Goal: Information Seeking & Learning: Compare options

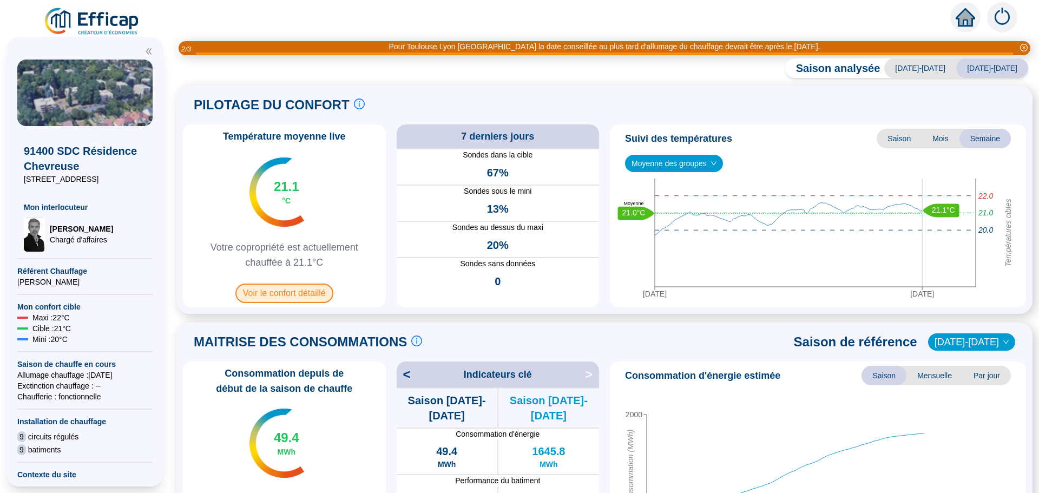
click at [284, 294] on span "Voir le confort détaillé" at bounding box center [284, 293] width 98 height 19
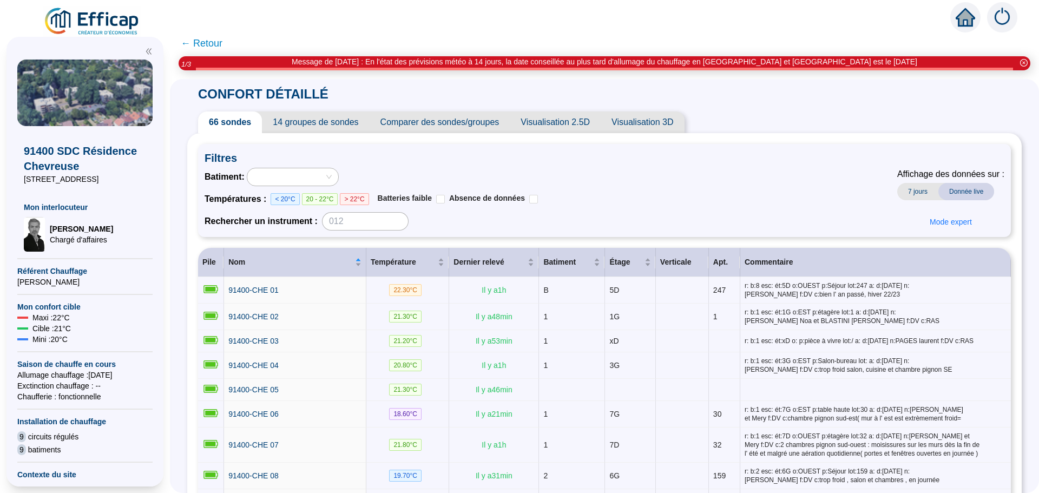
click at [445, 127] on span "Comparer des sondes/groupes" at bounding box center [440, 123] width 141 height 22
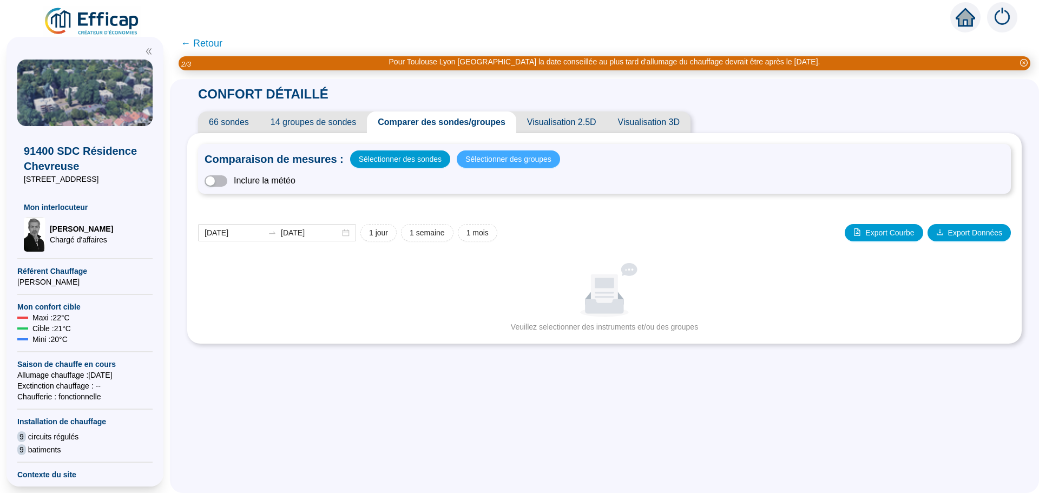
click at [492, 161] on span "Sélectionner des groupes" at bounding box center [509, 159] width 86 height 15
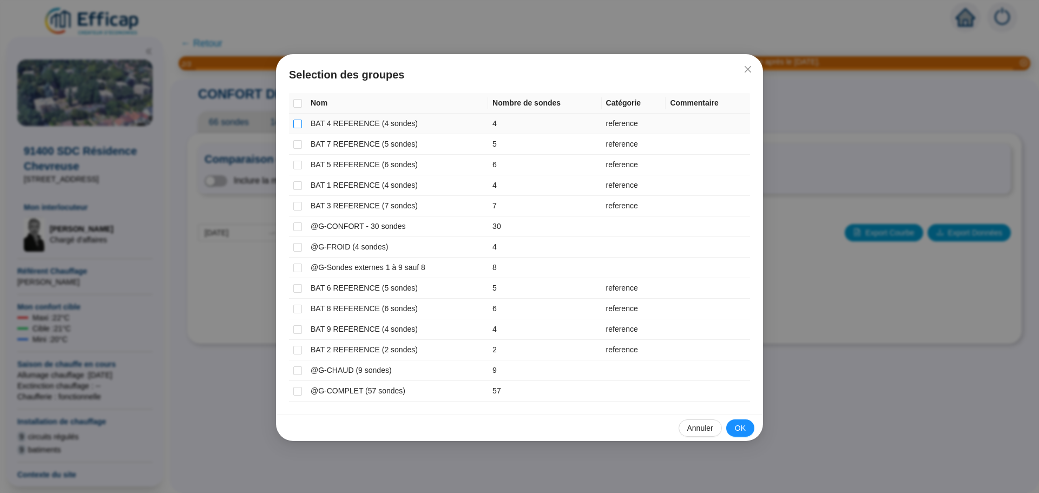
drag, startPoint x: 298, startPoint y: 124, endPoint x: 298, endPoint y: 129, distance: 5.4
click at [298, 124] on input "checkbox" at bounding box center [297, 124] width 9 height 9
checkbox input "true"
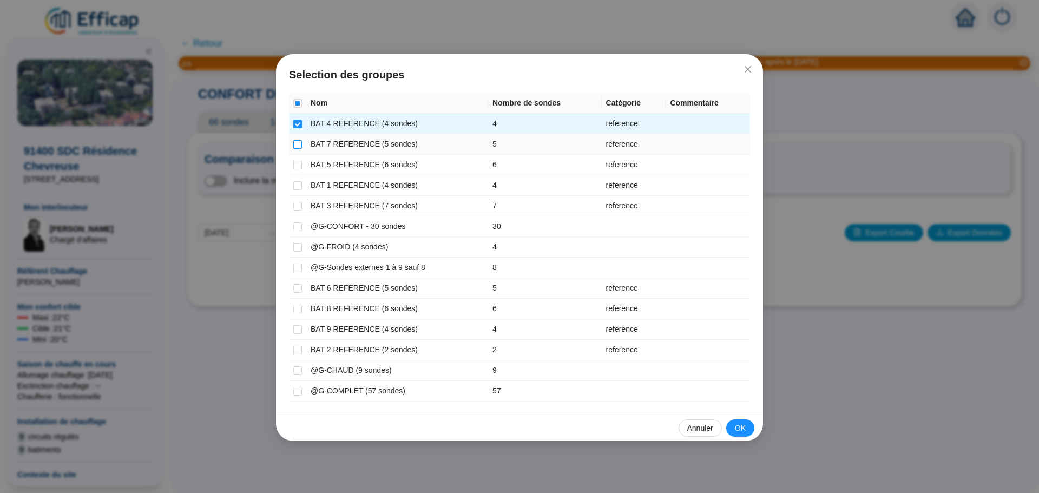
click at [296, 142] on input "checkbox" at bounding box center [297, 144] width 9 height 9
checkbox input "true"
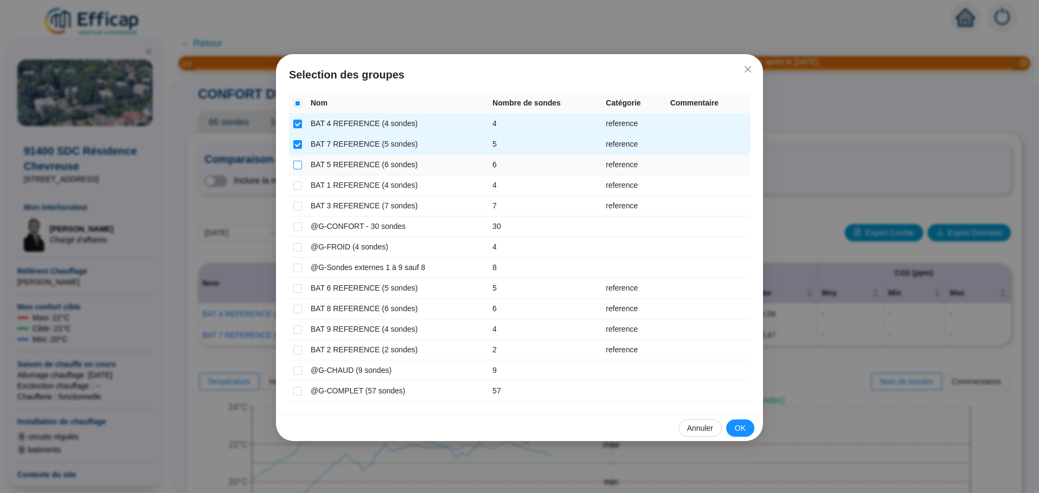
click at [294, 165] on input "checkbox" at bounding box center [297, 165] width 9 height 9
checkbox input "true"
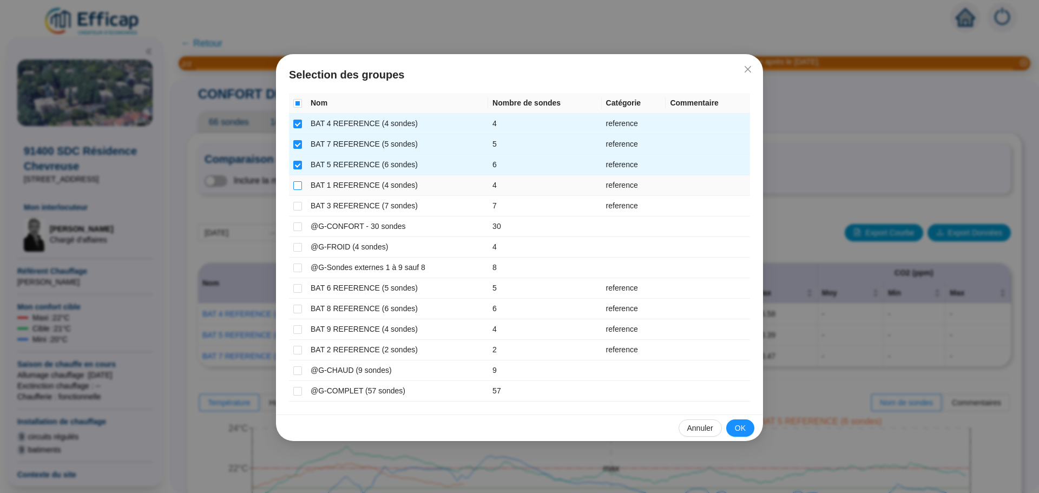
click at [299, 187] on input "checkbox" at bounding box center [297, 185] width 9 height 9
checkbox input "true"
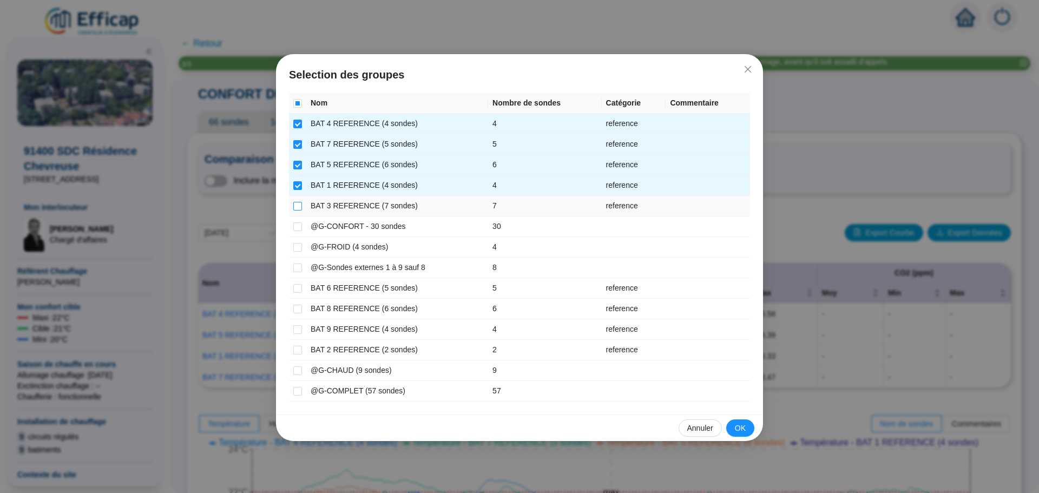
click at [297, 205] on input "checkbox" at bounding box center [297, 206] width 9 height 9
checkbox input "true"
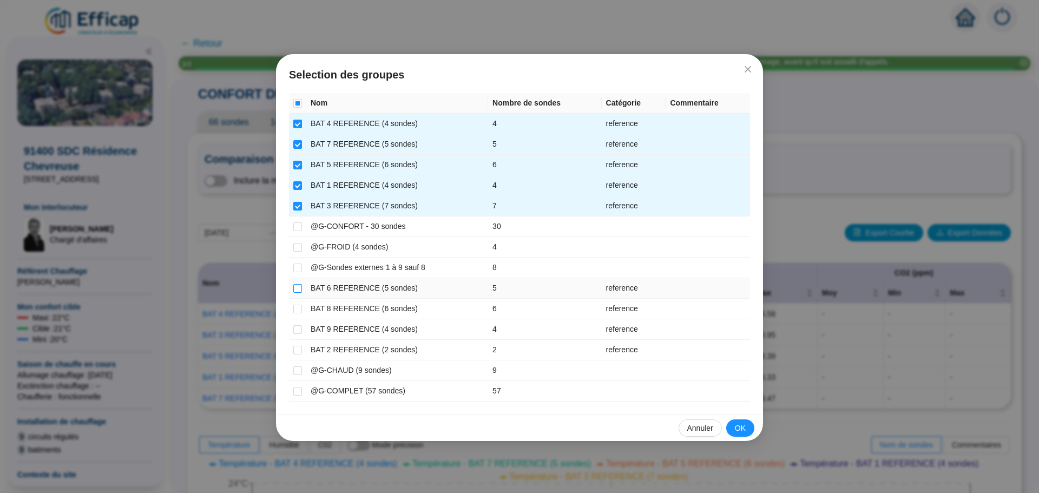
click at [298, 289] on input "checkbox" at bounding box center [297, 288] width 9 height 9
checkbox input "true"
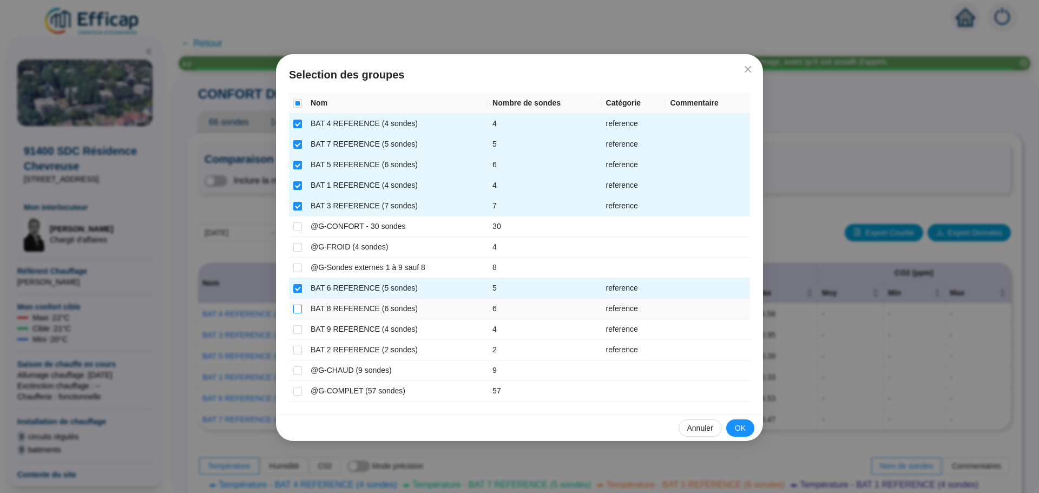
click at [300, 310] on input "checkbox" at bounding box center [297, 309] width 9 height 9
checkbox input "true"
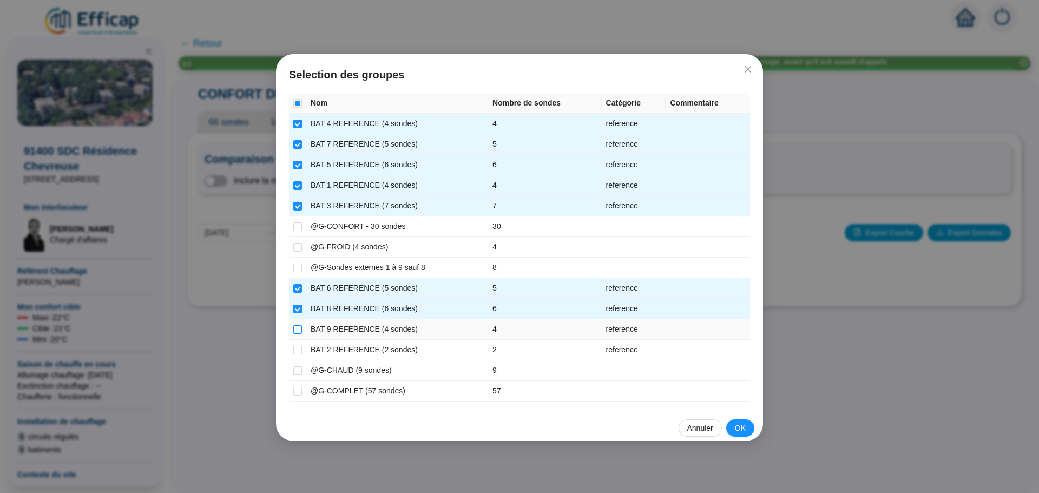
click at [300, 330] on input "checkbox" at bounding box center [297, 329] width 9 height 9
checkbox input "true"
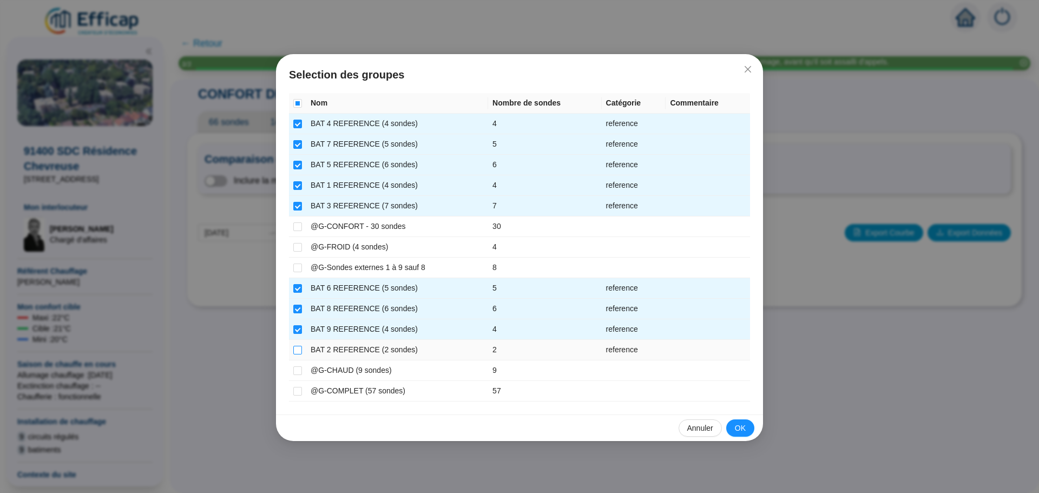
click at [296, 348] on input "checkbox" at bounding box center [297, 350] width 9 height 9
checkbox input "true"
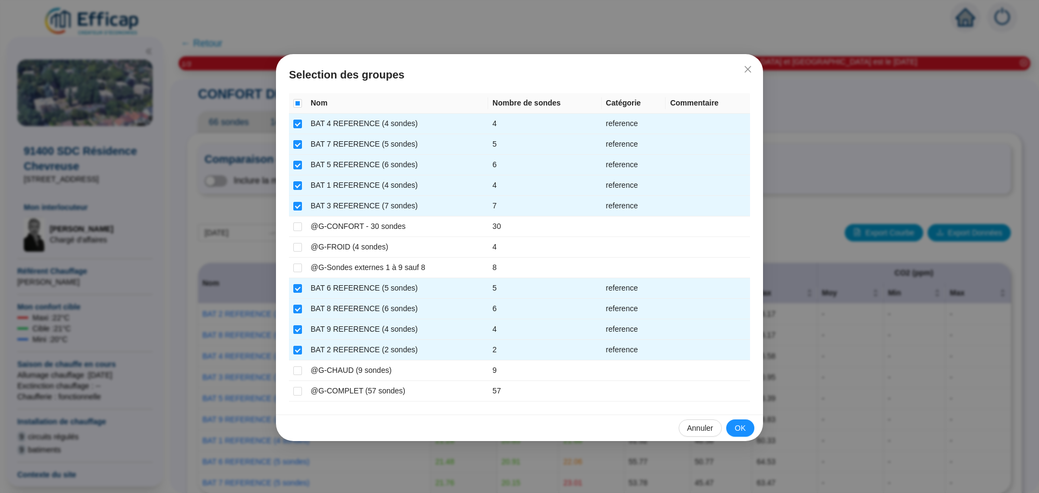
click at [731, 432] on button "OK" at bounding box center [740, 428] width 28 height 17
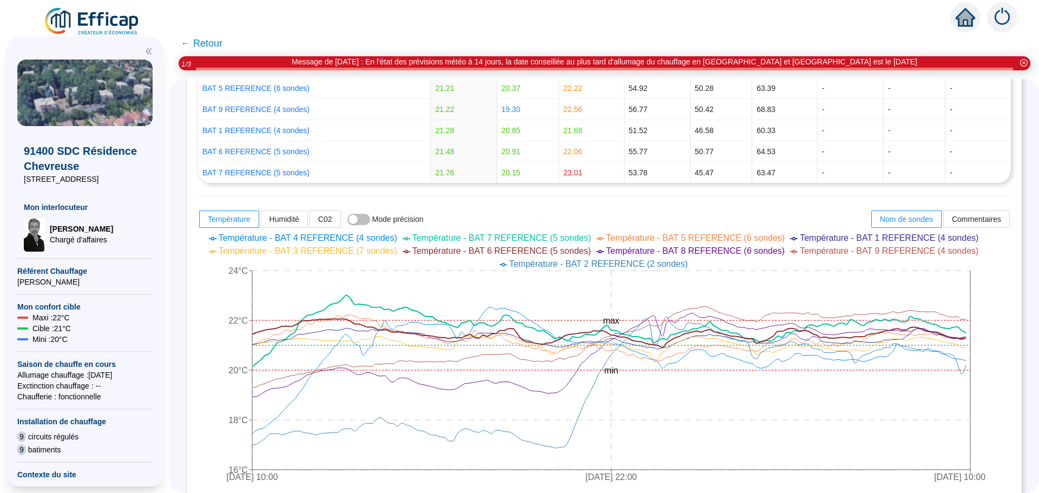
scroll to position [325, 0]
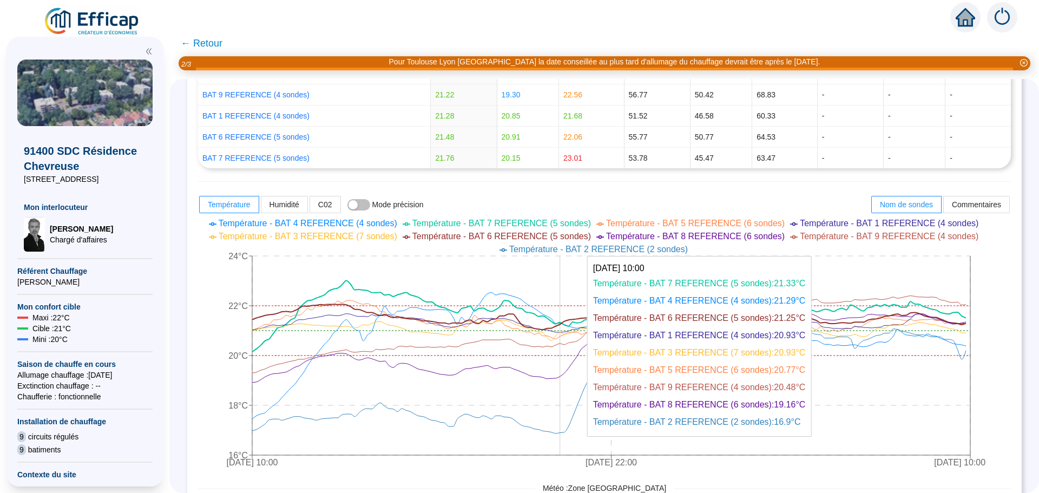
drag, startPoint x: 582, startPoint y: 351, endPoint x: 568, endPoint y: 350, distance: 14.6
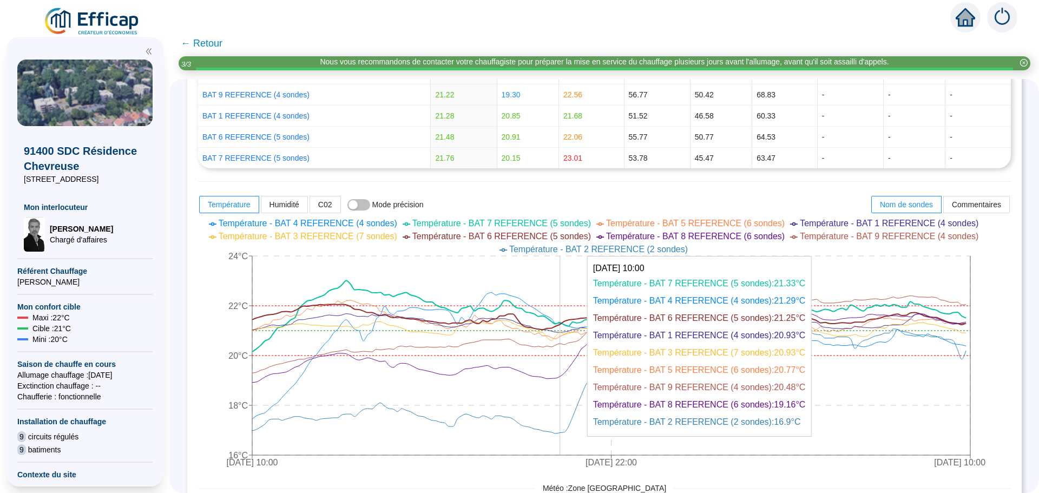
drag, startPoint x: 568, startPoint y: 350, endPoint x: 542, endPoint y: 339, distance: 27.9
click at [542, 339] on icon "[DATE] 10:00 [DATE] 22:00 [DATE] 10:00 16°C 18°C 20°C 22°C 24°C min max" at bounding box center [596, 344] width 797 height 260
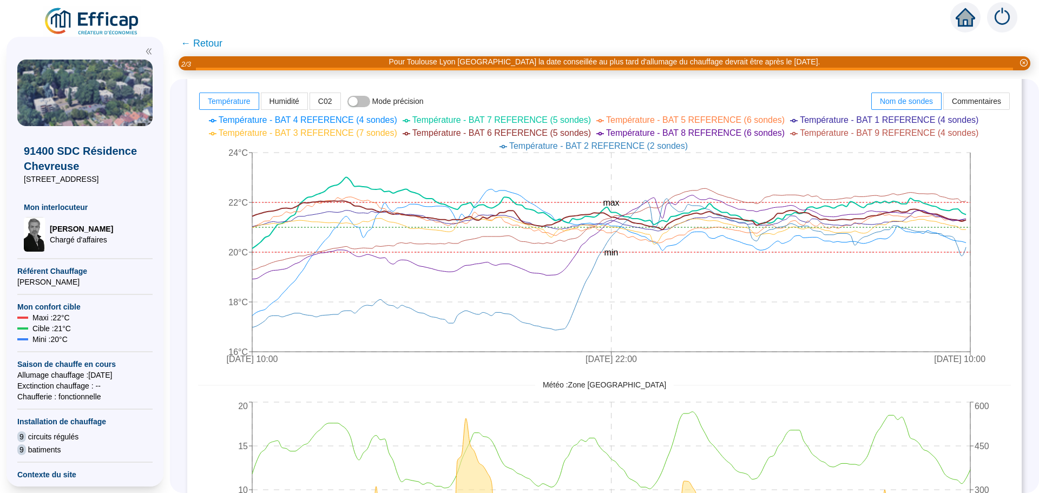
scroll to position [437, 0]
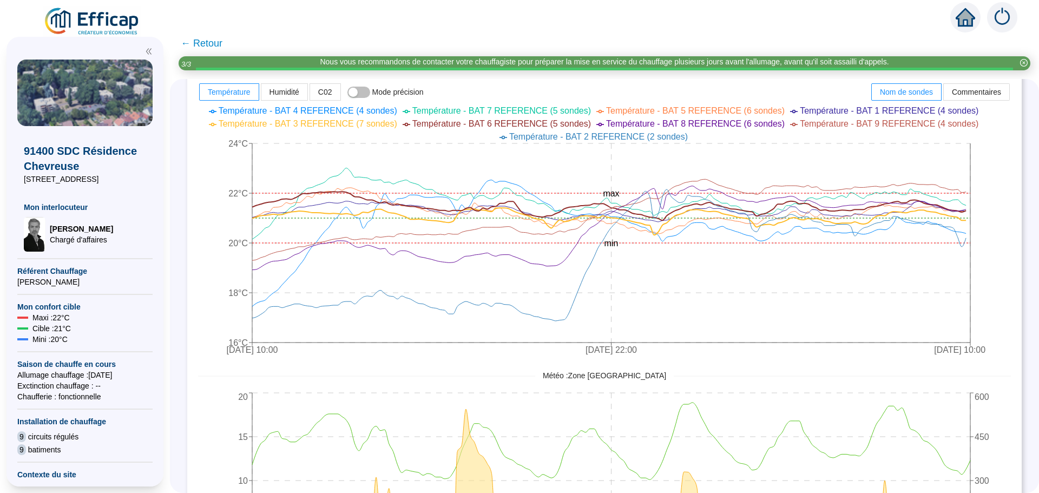
click at [217, 47] on span "← Retour" at bounding box center [202, 43] width 42 height 15
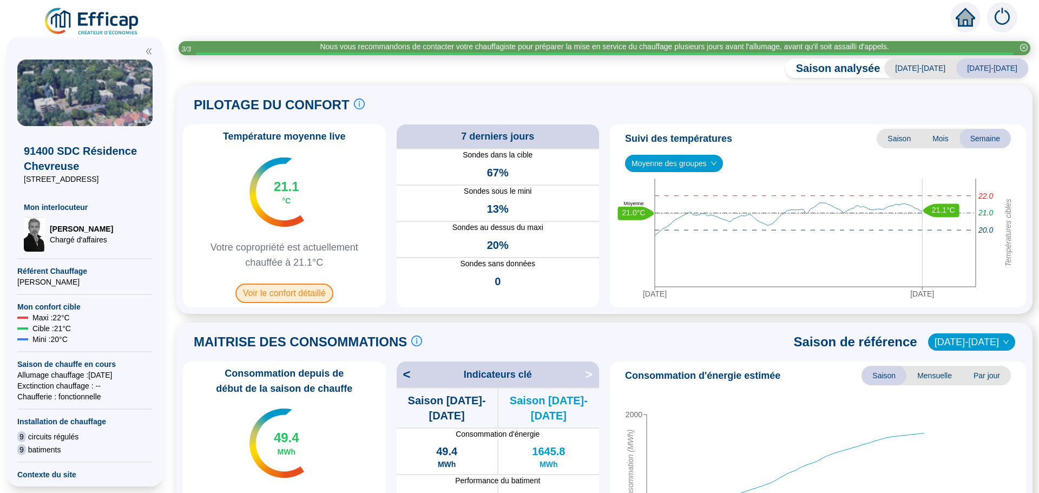
click at [270, 293] on span "Voir le confort détaillé" at bounding box center [284, 293] width 98 height 19
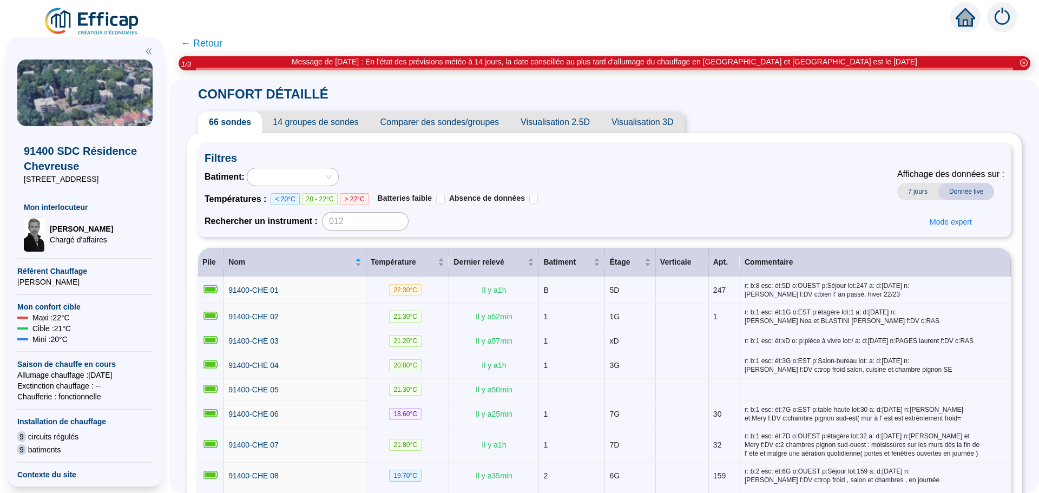
click at [490, 127] on span "Comparer des sondes/groupes" at bounding box center [440, 123] width 141 height 22
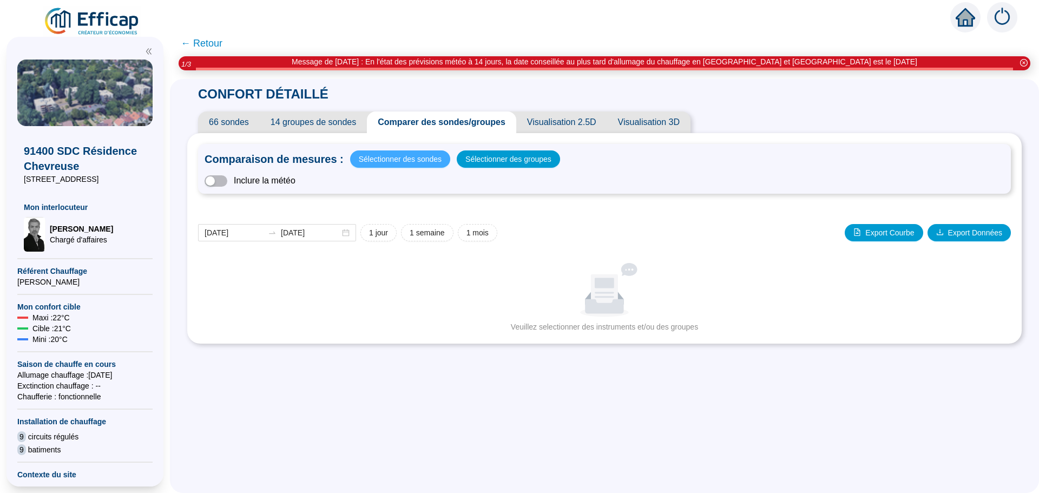
click at [399, 157] on span "Sélectionner des sondes" at bounding box center [400, 159] width 83 height 15
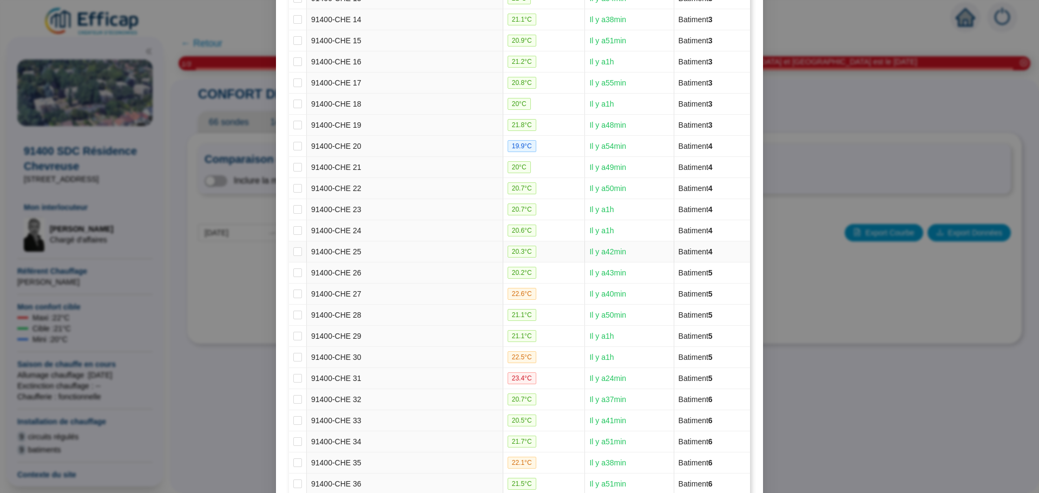
scroll to position [433, 0]
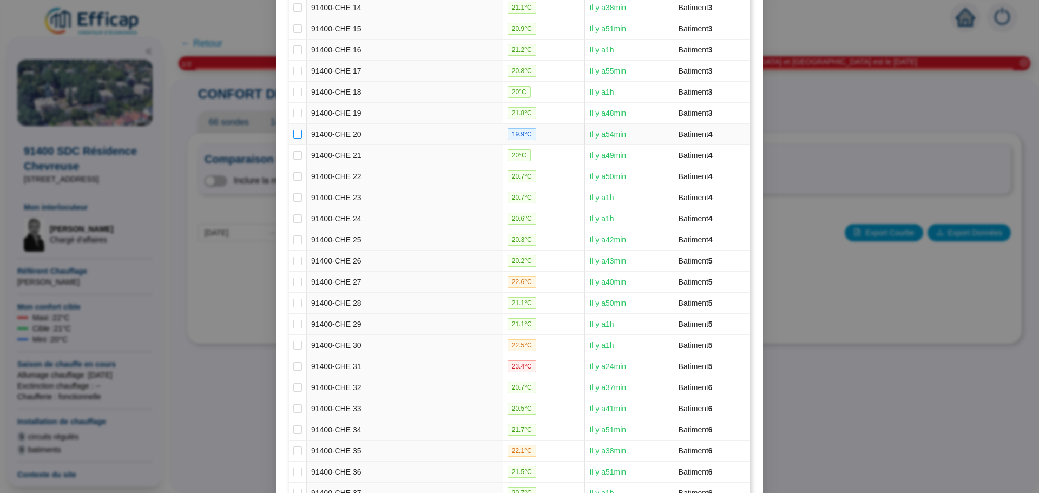
click at [293, 135] on input "checkbox" at bounding box center [297, 134] width 9 height 9
checkbox input "true"
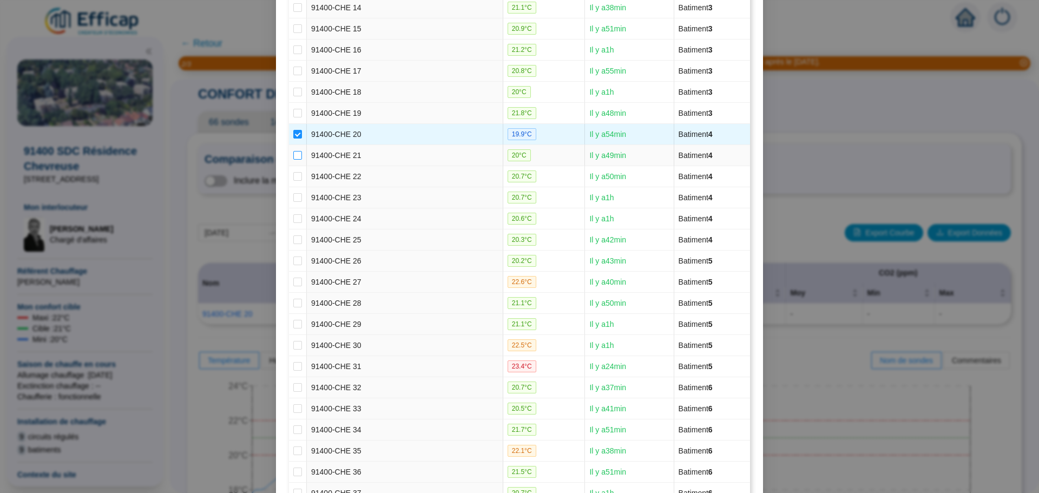
click at [293, 151] on input "checkbox" at bounding box center [297, 155] width 9 height 9
checkbox input "true"
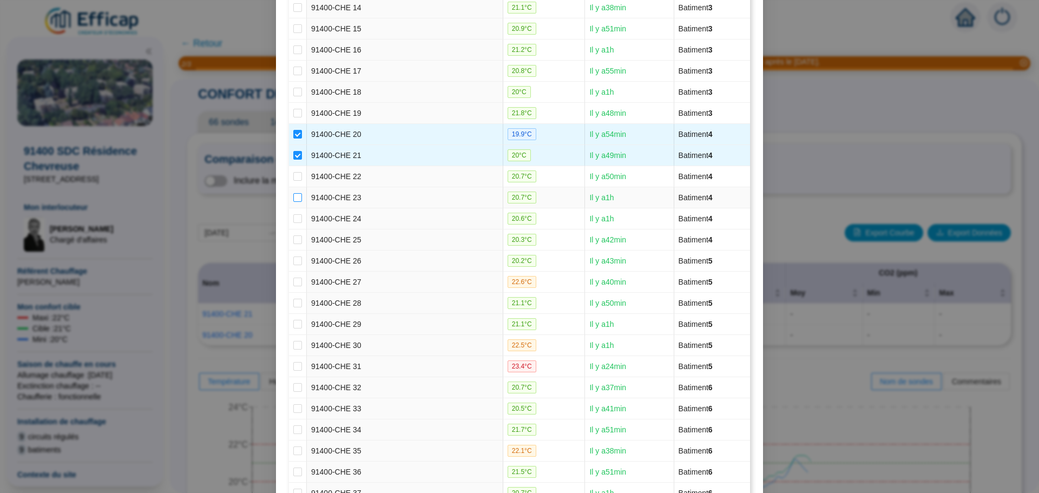
click at [293, 199] on input "checkbox" at bounding box center [297, 197] width 9 height 9
checkbox input "true"
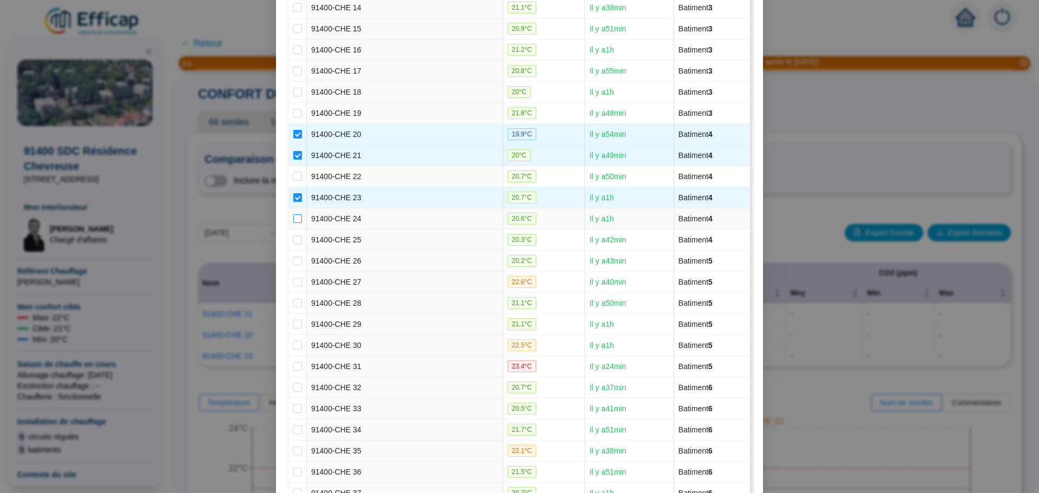
click at [293, 222] on input "checkbox" at bounding box center [297, 218] width 9 height 9
checkbox input "true"
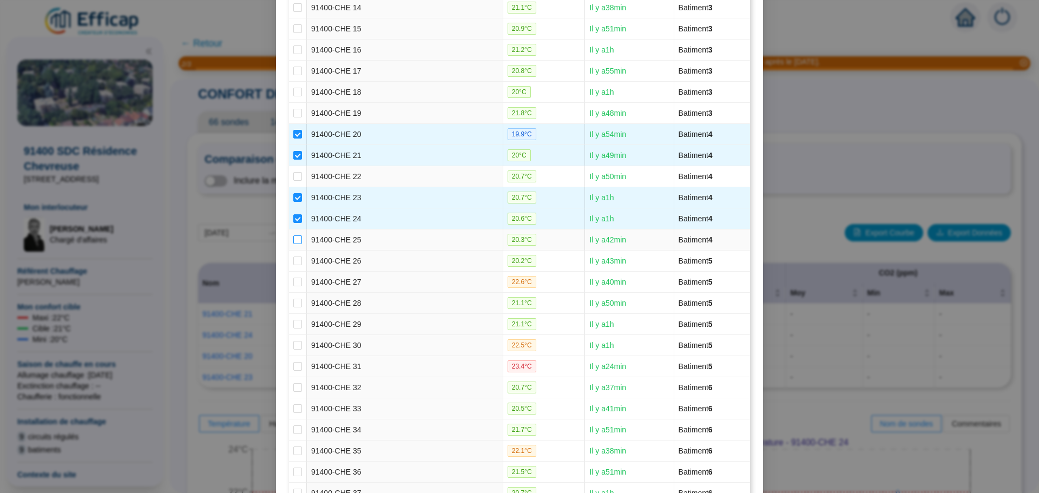
click at [293, 243] on input "checkbox" at bounding box center [297, 239] width 9 height 9
checkbox input "true"
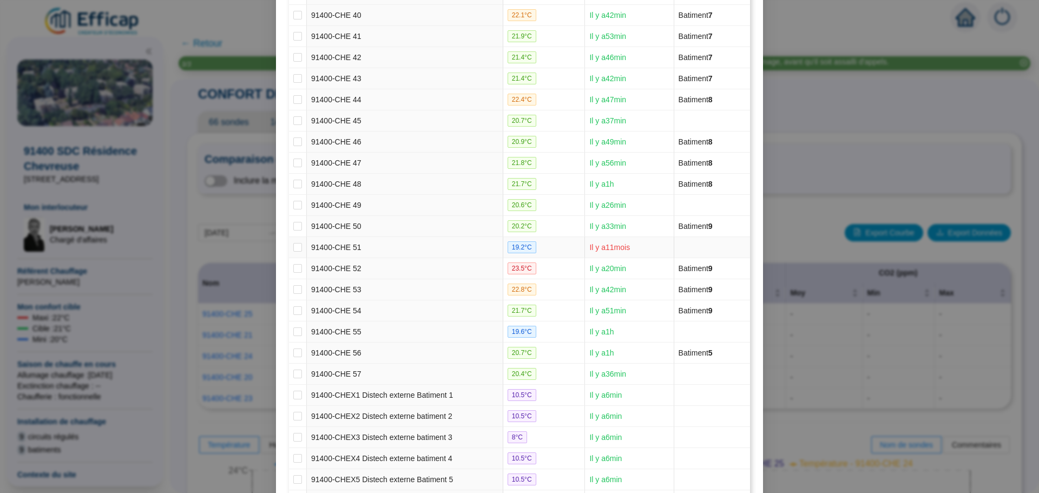
scroll to position [1108, 0]
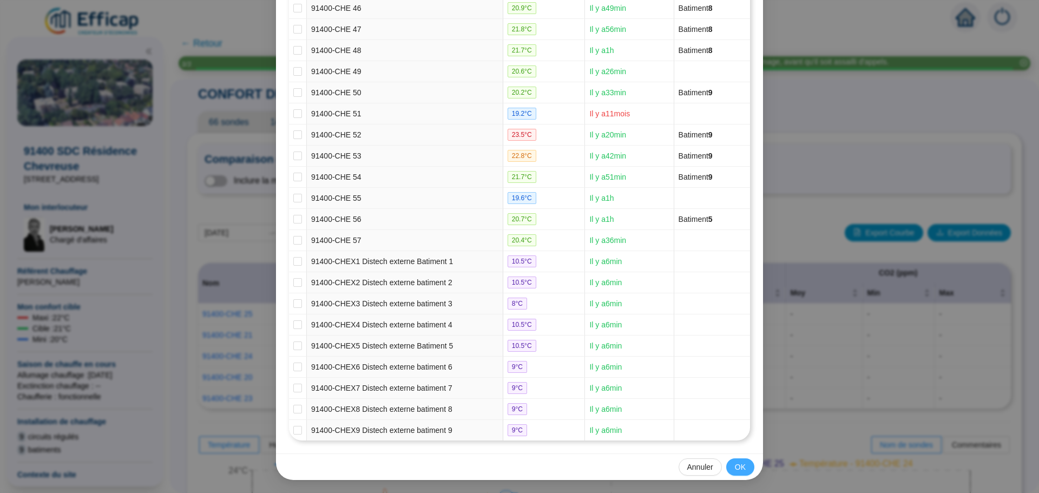
click at [735, 462] on span "OK" at bounding box center [740, 467] width 11 height 11
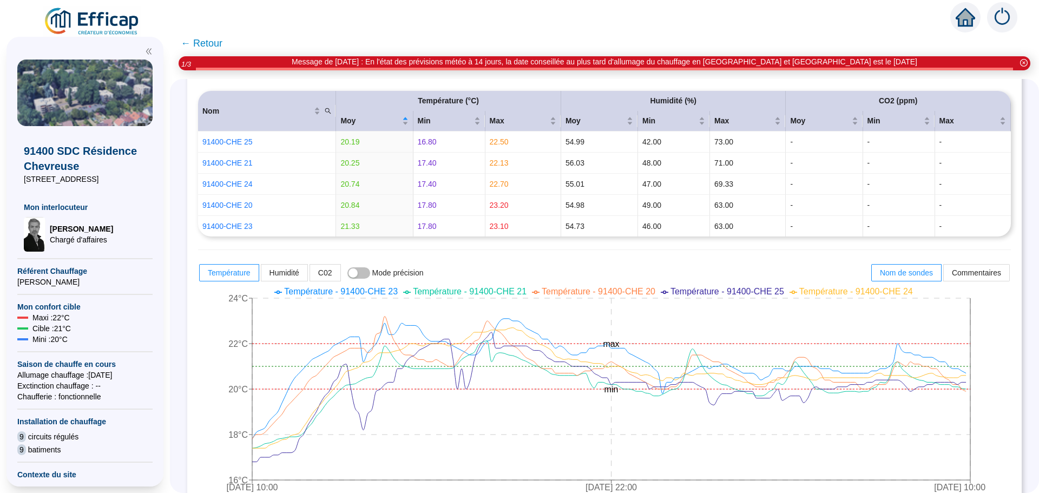
scroll to position [200, 0]
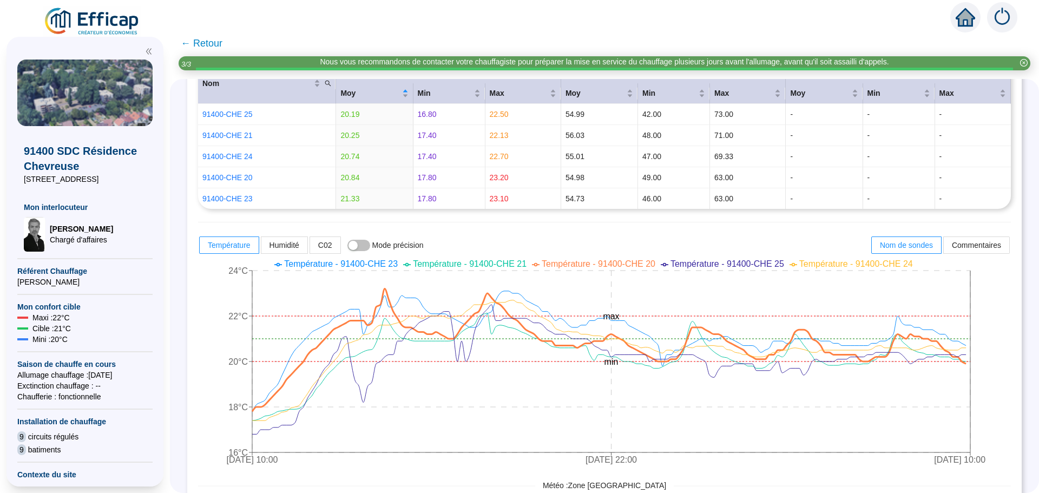
click at [212, 44] on span "← Retour" at bounding box center [202, 43] width 42 height 15
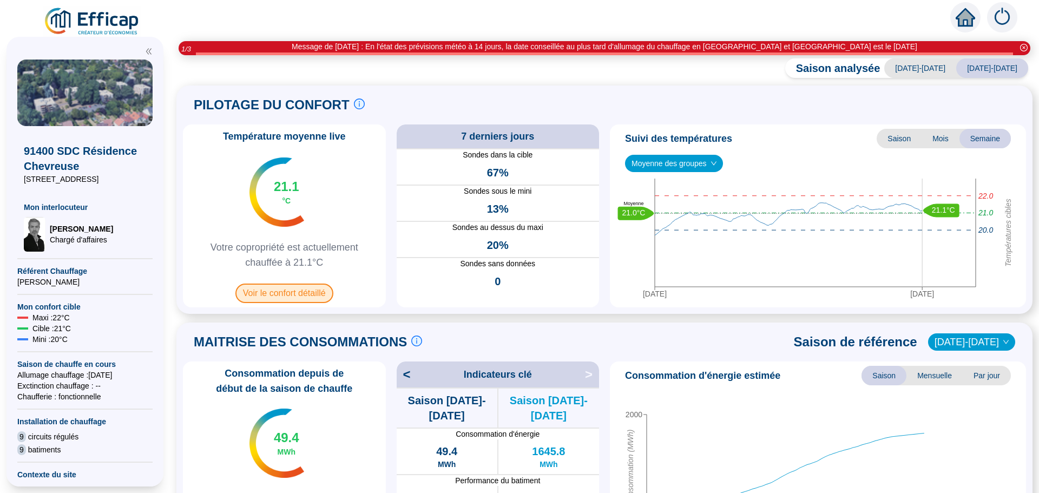
click at [304, 294] on span "Voir le confort détaillé" at bounding box center [284, 293] width 98 height 19
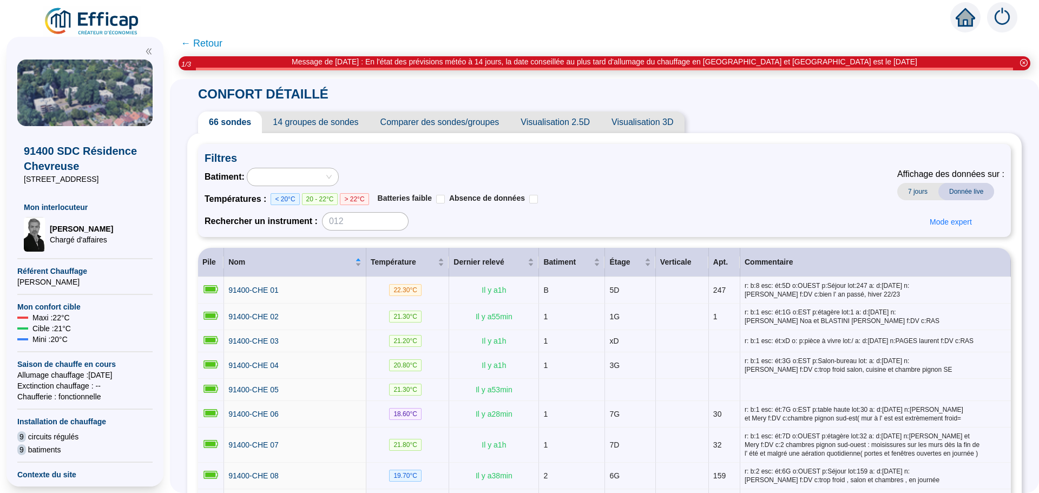
click at [454, 128] on span "Comparer des sondes/groupes" at bounding box center [440, 123] width 141 height 22
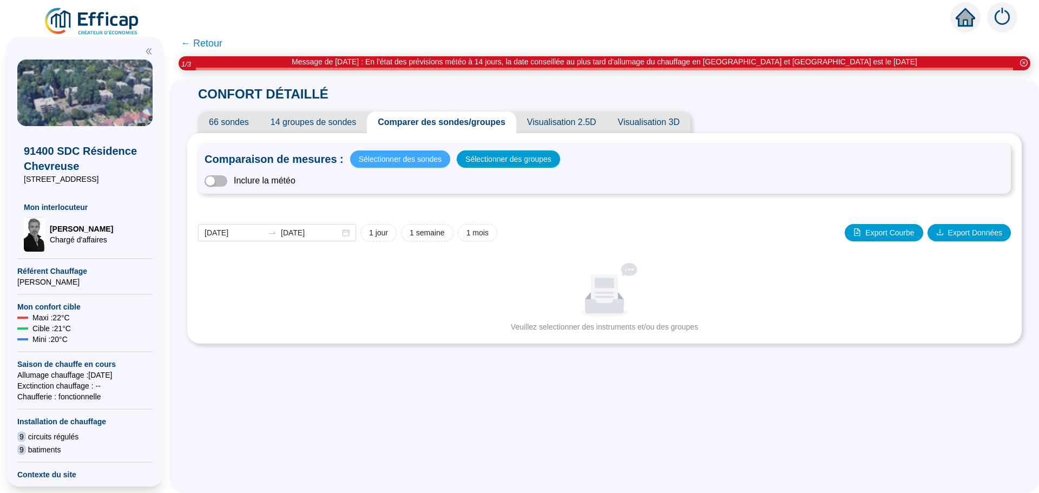
click at [410, 160] on span "Sélectionner des sondes" at bounding box center [400, 159] width 83 height 15
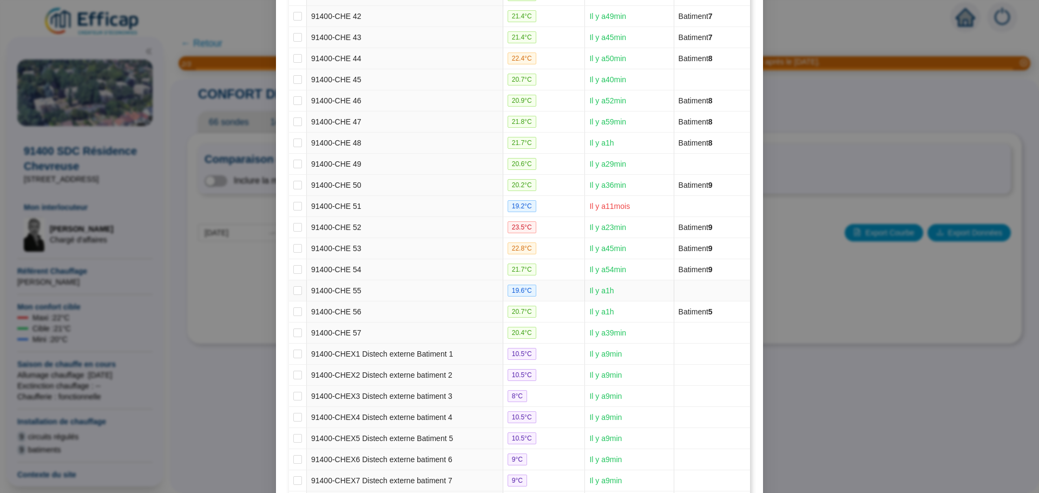
scroll to position [1108, 0]
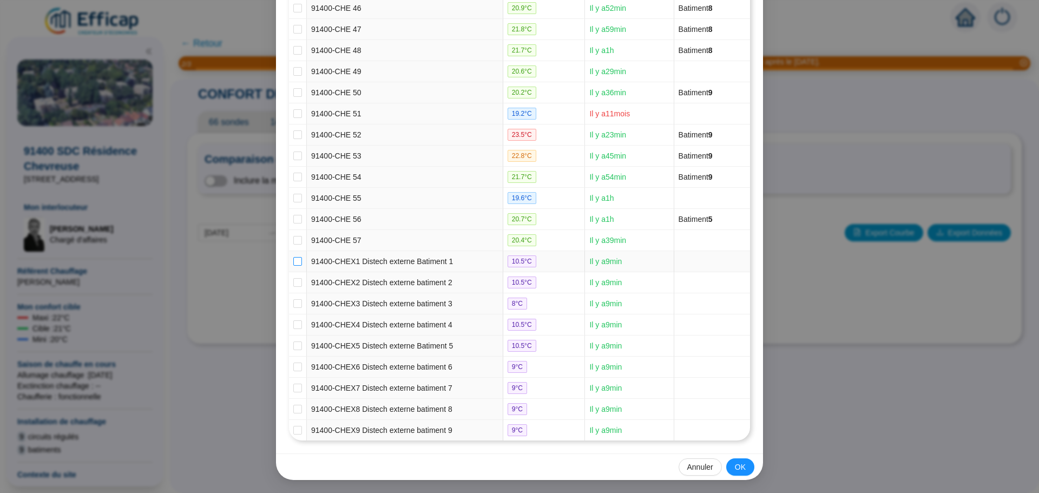
click at [293, 260] on input "checkbox" at bounding box center [297, 261] width 9 height 9
checkbox input "true"
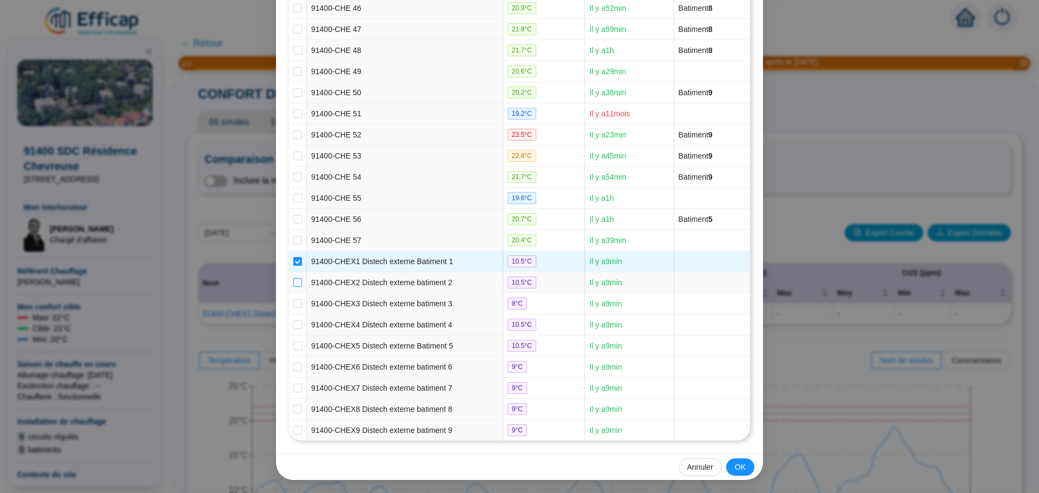
click at [293, 282] on input "checkbox" at bounding box center [297, 282] width 9 height 9
checkbox input "true"
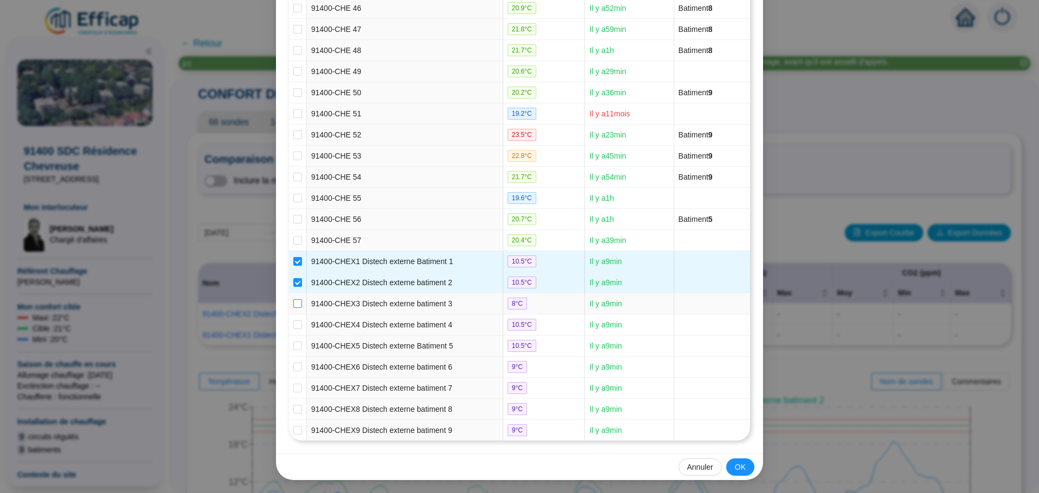
click at [293, 300] on input "checkbox" at bounding box center [297, 303] width 9 height 9
checkbox input "true"
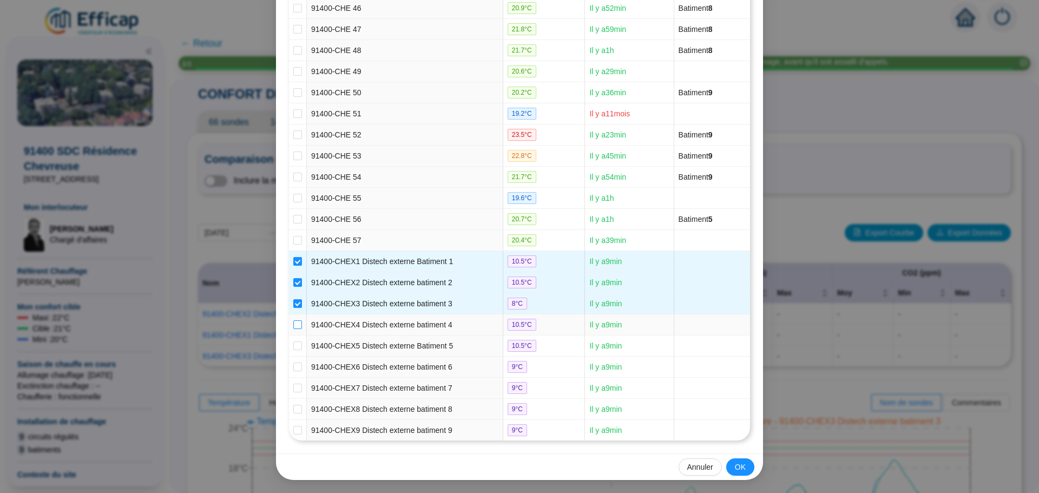
click at [294, 322] on input "checkbox" at bounding box center [297, 324] width 9 height 9
checkbox input "true"
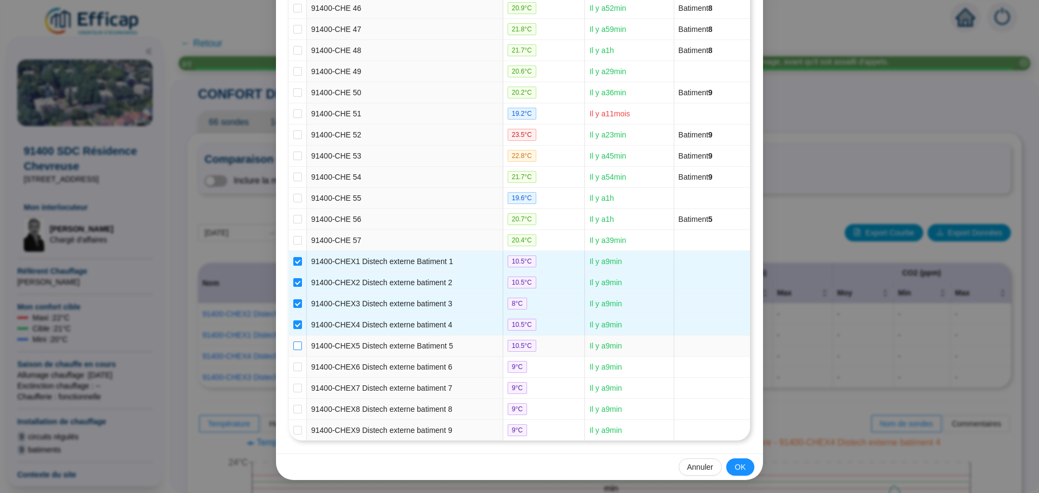
click at [293, 343] on input "checkbox" at bounding box center [297, 346] width 9 height 9
checkbox input "true"
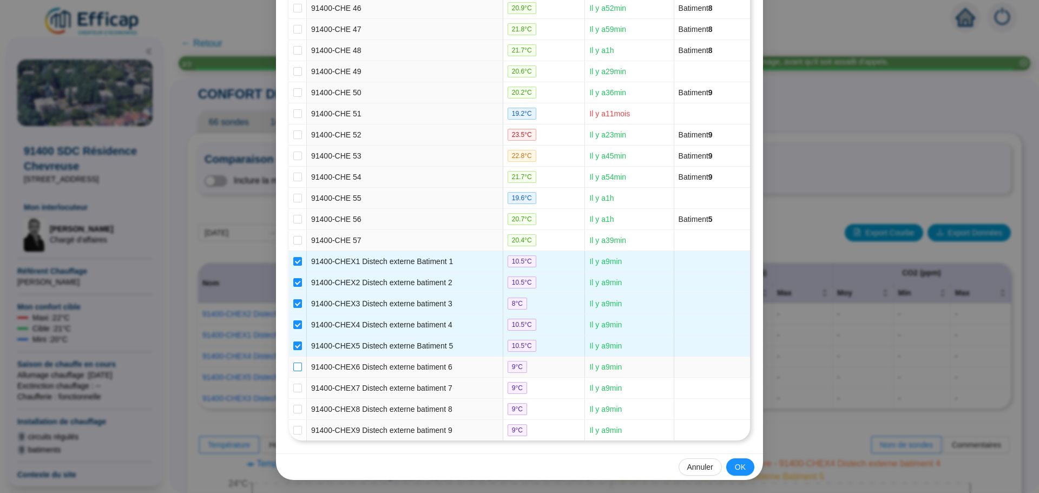
click at [293, 365] on input "checkbox" at bounding box center [297, 367] width 9 height 9
checkbox input "true"
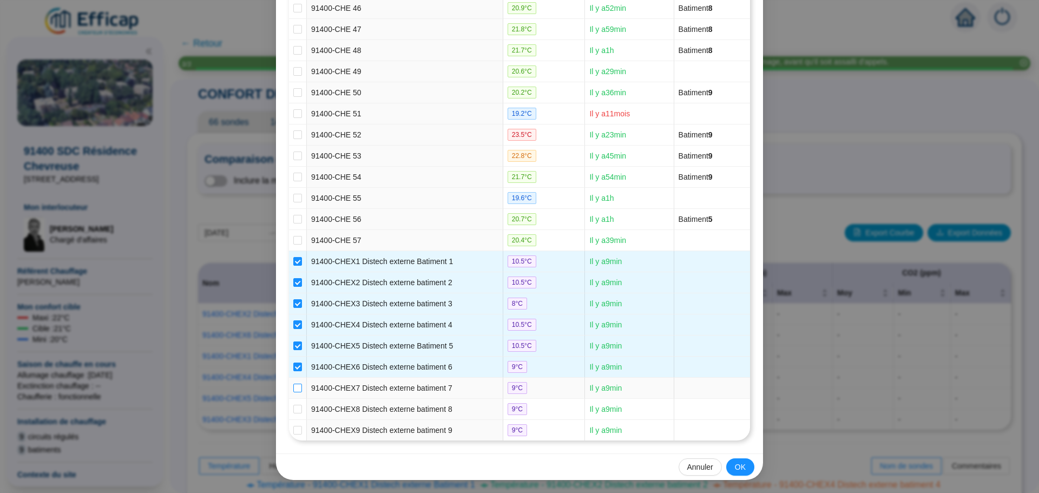
click at [293, 384] on input "checkbox" at bounding box center [297, 388] width 9 height 9
checkbox input "true"
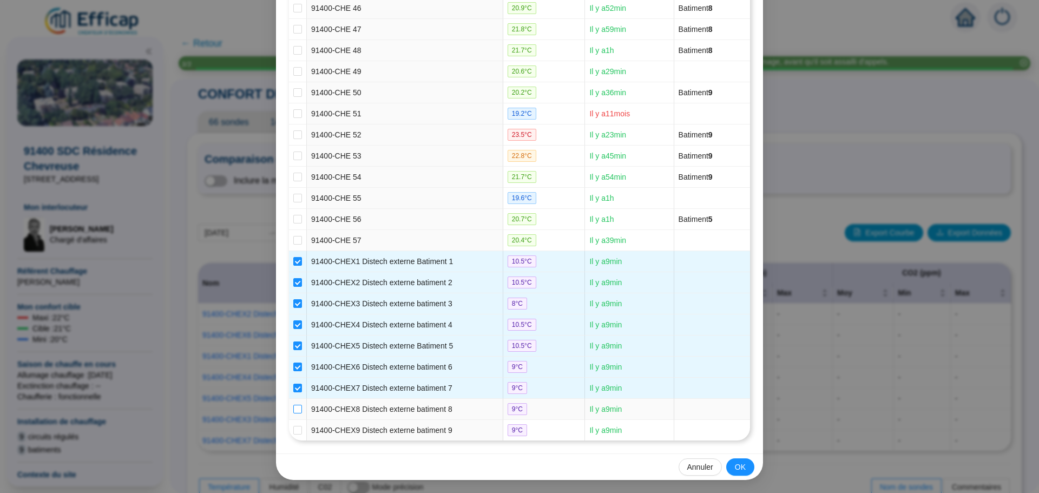
click at [294, 405] on input "checkbox" at bounding box center [297, 409] width 9 height 9
checkbox input "true"
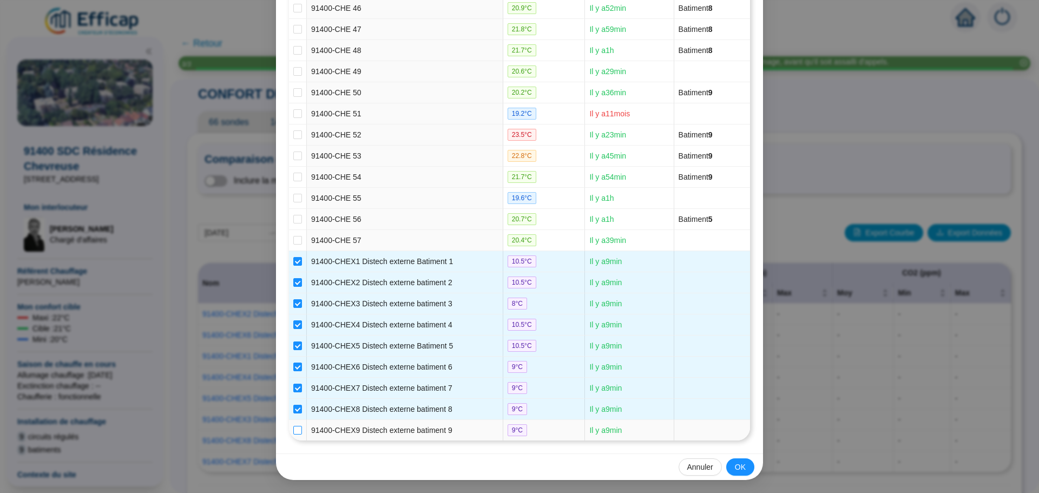
click at [296, 427] on input "checkbox" at bounding box center [297, 430] width 9 height 9
checkbox input "true"
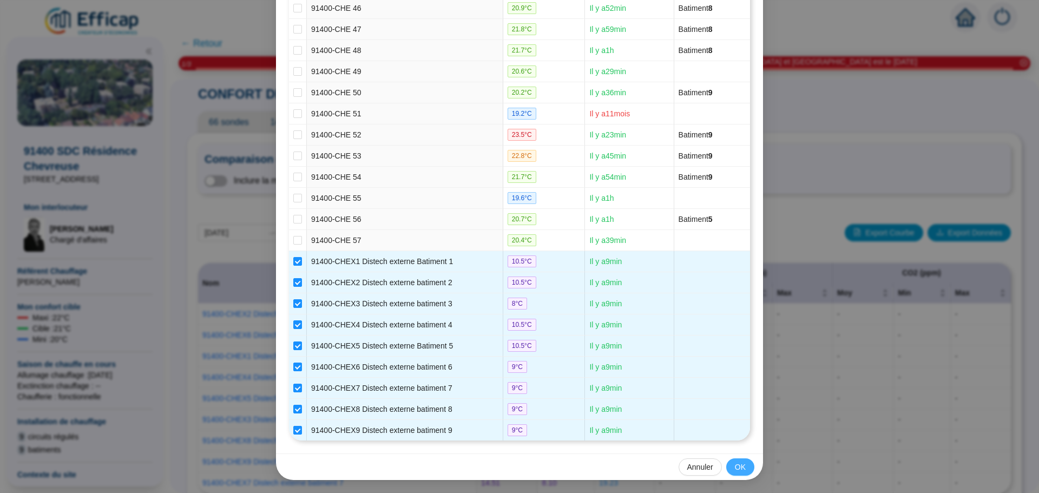
click at [735, 469] on span "OK" at bounding box center [740, 467] width 11 height 11
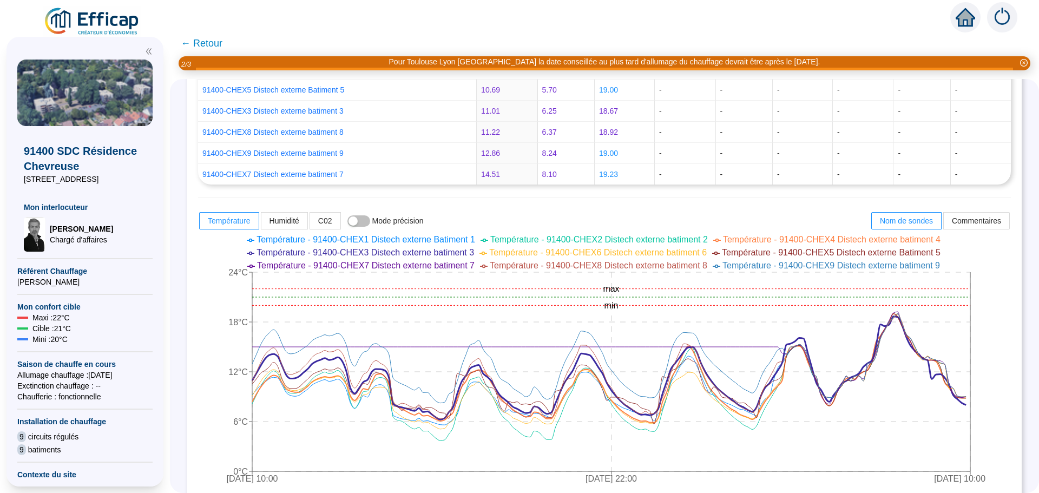
scroll to position [314, 0]
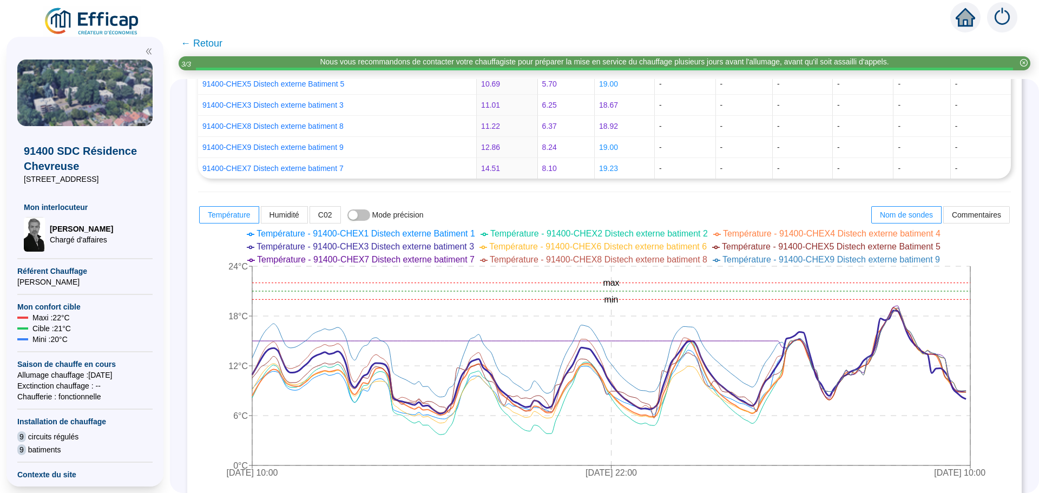
click at [205, 43] on span "← Retour" at bounding box center [202, 43] width 42 height 15
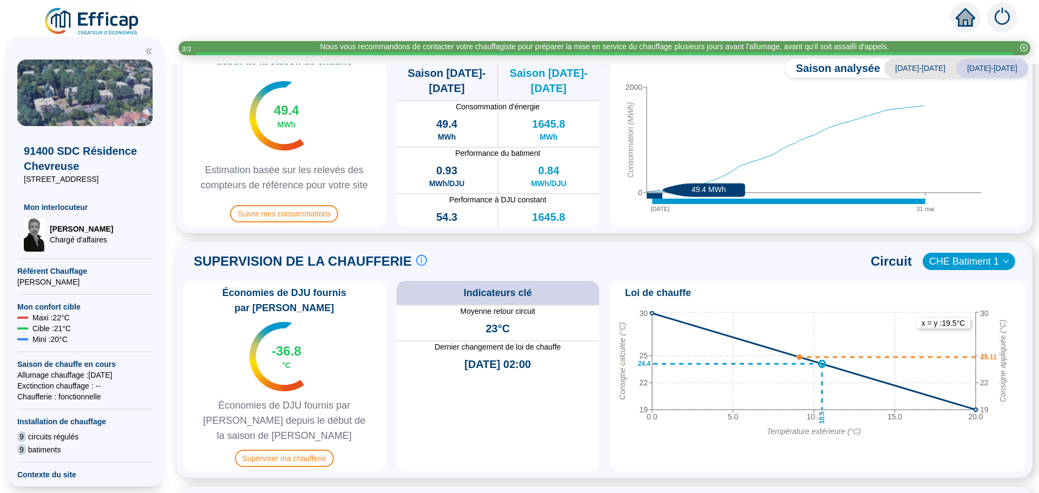
scroll to position [379, 0]
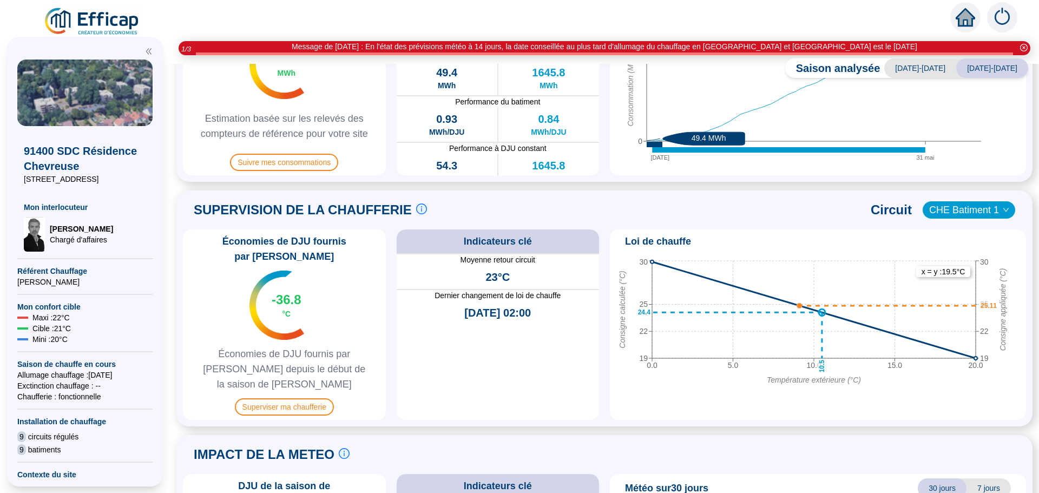
click at [988, 206] on span "CHE Batiment 1" at bounding box center [969, 210] width 80 height 16
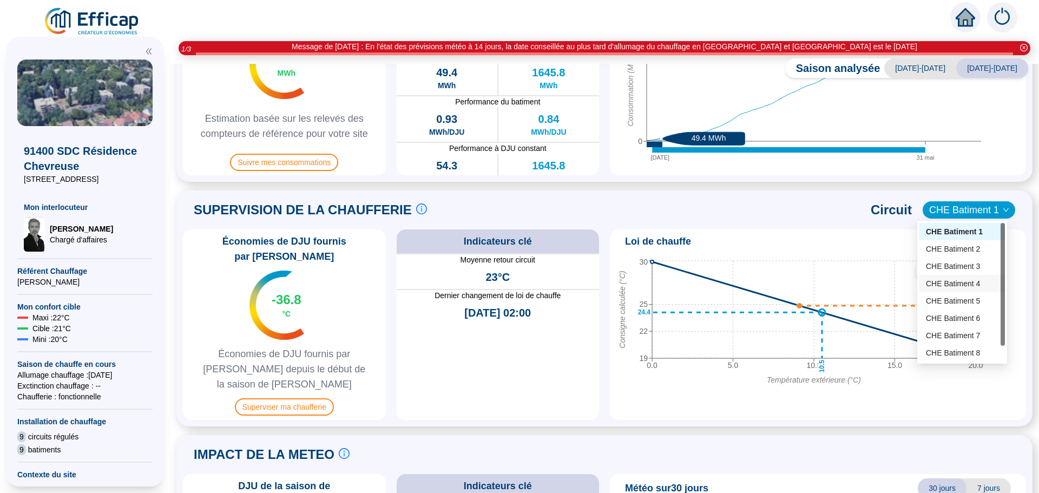
click at [971, 282] on div "CHE Batiment 4" at bounding box center [962, 283] width 73 height 11
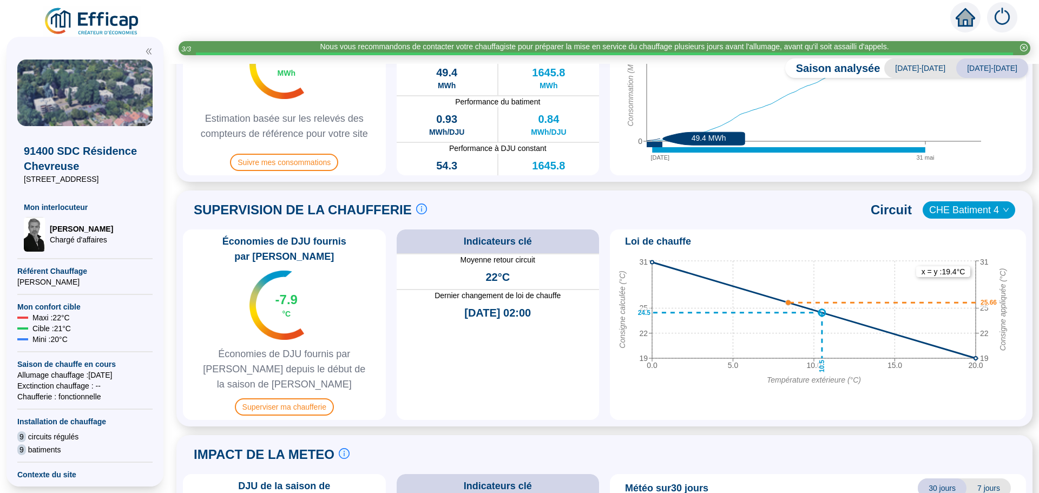
click at [1030, 316] on div "Saison analysée [DATE]-[DATE] [DATE]-[DATE] PILOTAGE DU CONFORT Le pilotage du …" at bounding box center [604, 278] width 869 height 429
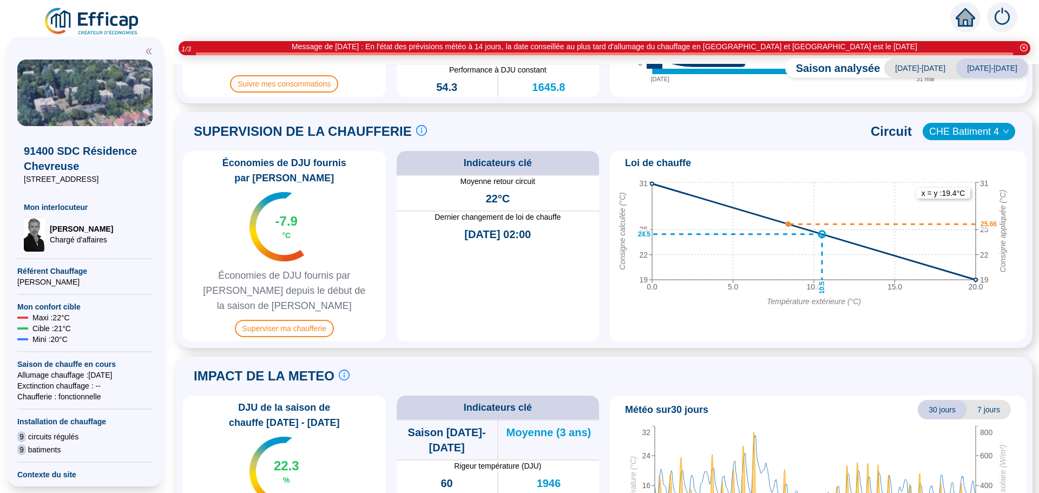
scroll to position [487, 0]
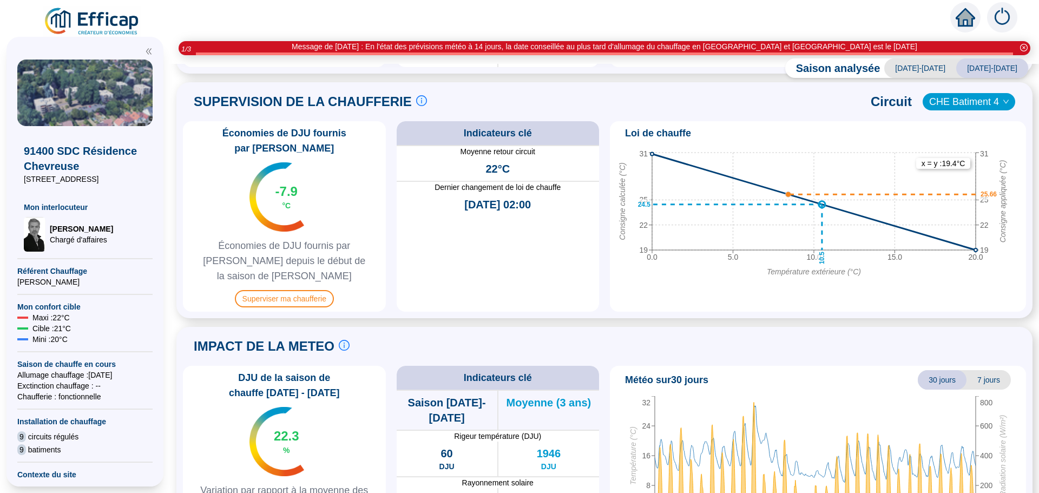
click at [961, 104] on span "CHE Batiment 4" at bounding box center [969, 102] width 80 height 16
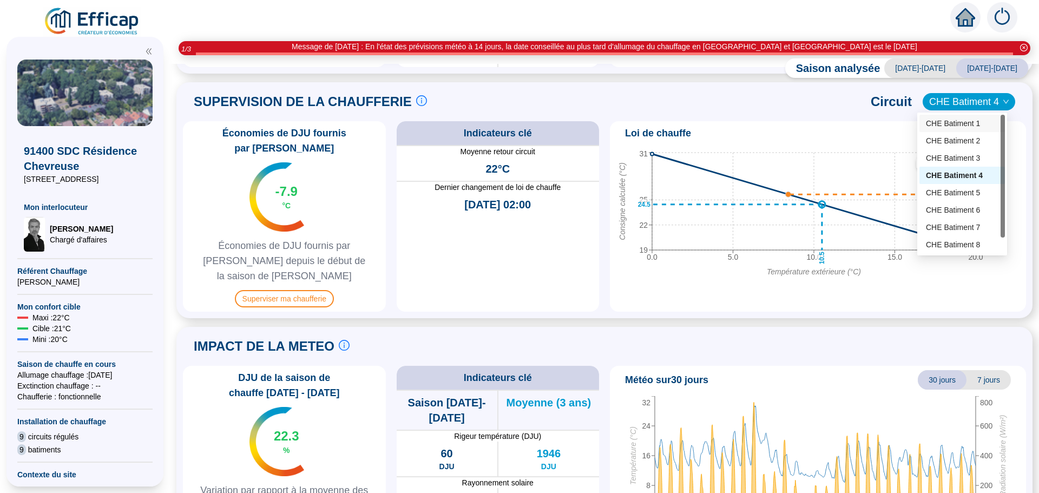
click at [955, 120] on div "CHE Batiment 1" at bounding box center [962, 123] width 73 height 11
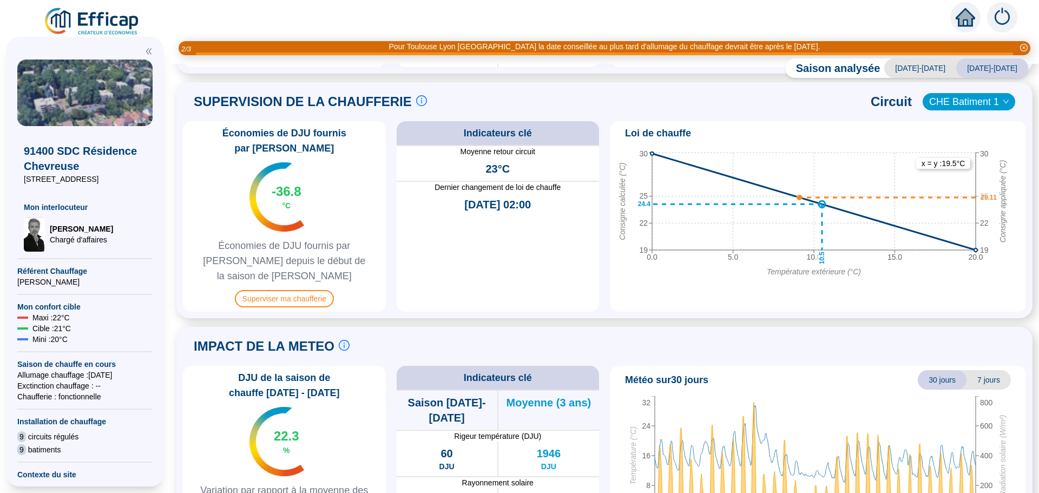
click at [1003, 102] on icon "down" at bounding box center [1006, 102] width 6 height 6
click at [975, 102] on span "CHE Batiment 1" at bounding box center [969, 102] width 80 height 16
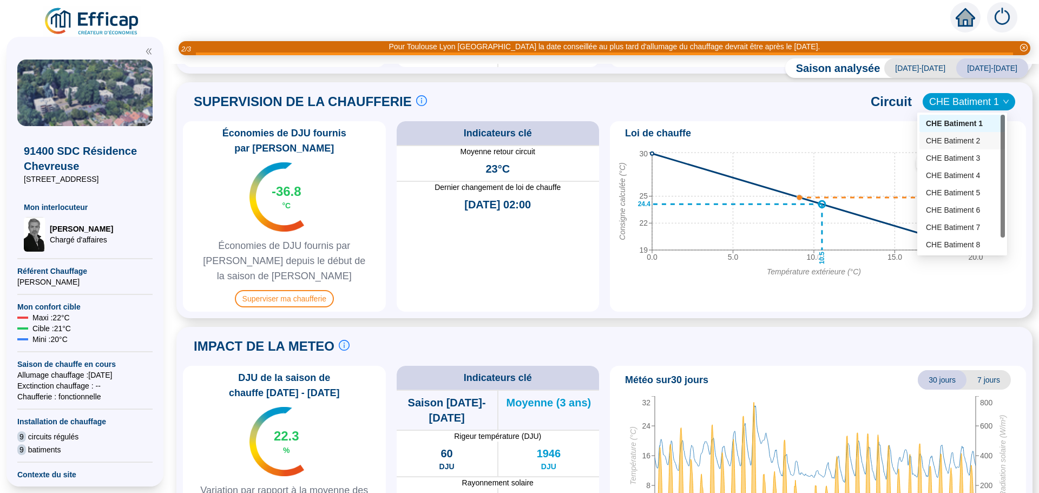
click at [955, 139] on div "CHE Batiment 2" at bounding box center [962, 140] width 73 height 11
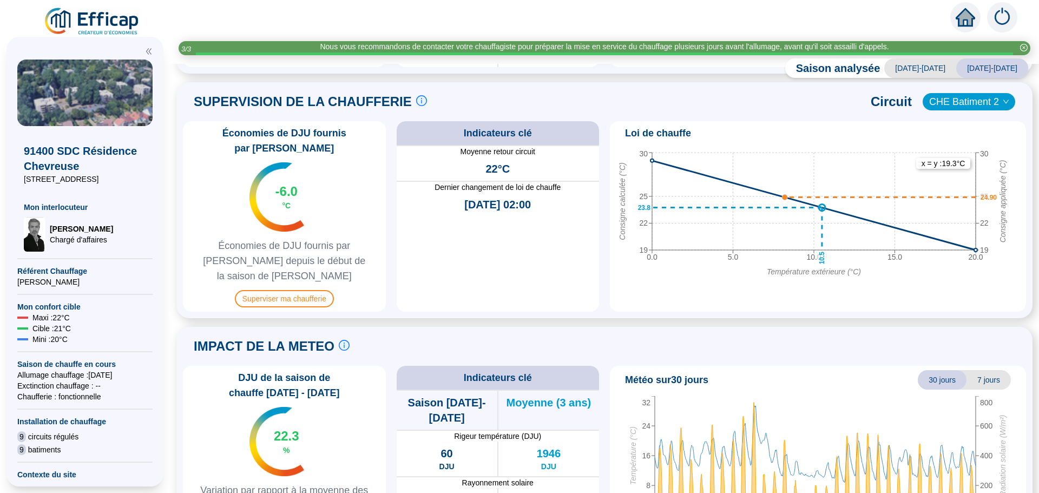
click at [968, 96] on span "CHE Batiment 2" at bounding box center [969, 102] width 80 height 16
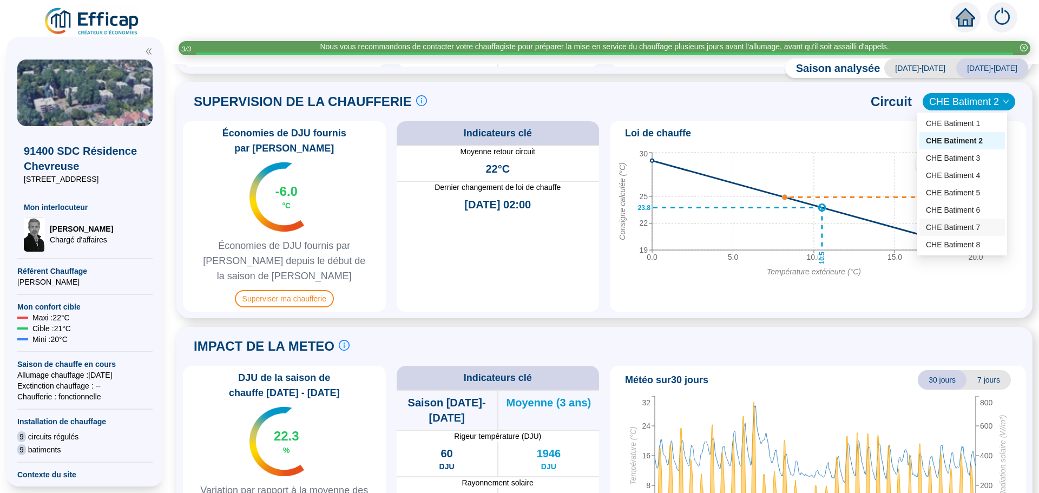
click at [972, 226] on div "CHE Batiment 7" at bounding box center [962, 227] width 73 height 11
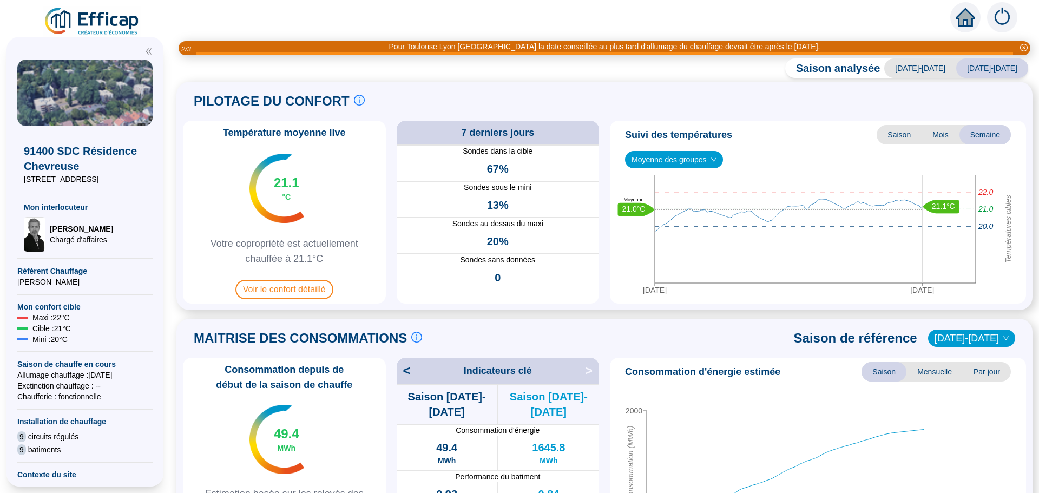
scroll to position [0, 0]
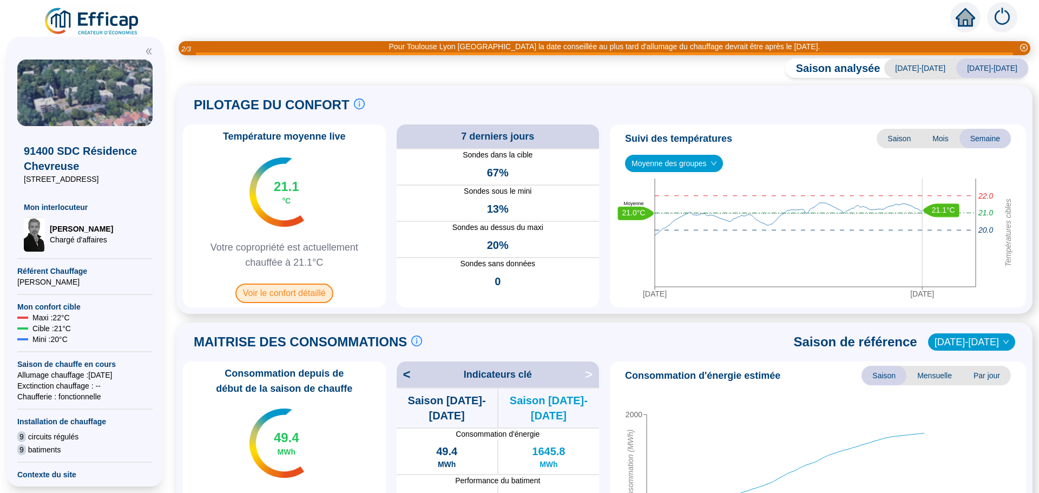
click at [294, 292] on span "Voir le confort détaillé" at bounding box center [284, 293] width 98 height 19
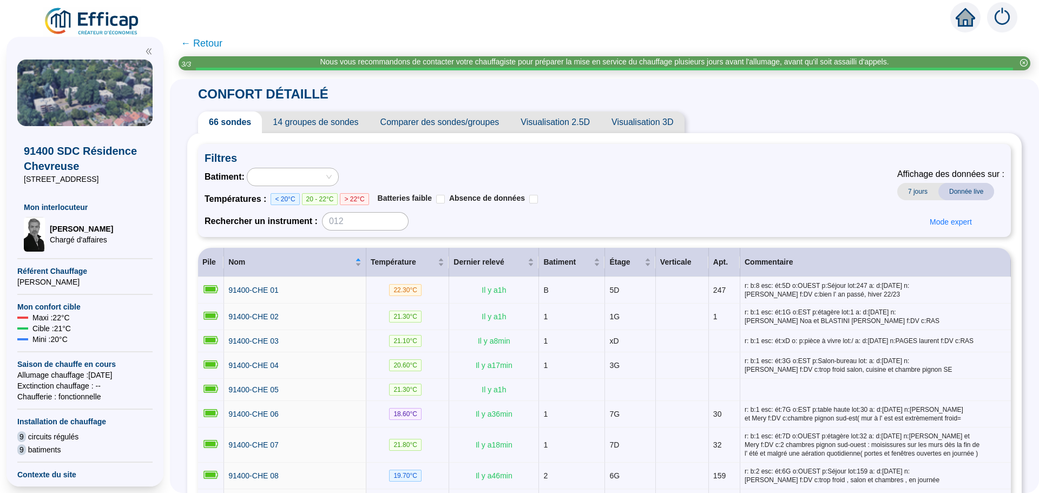
click at [483, 124] on span "Comparer des sondes/groupes" at bounding box center [440, 123] width 141 height 22
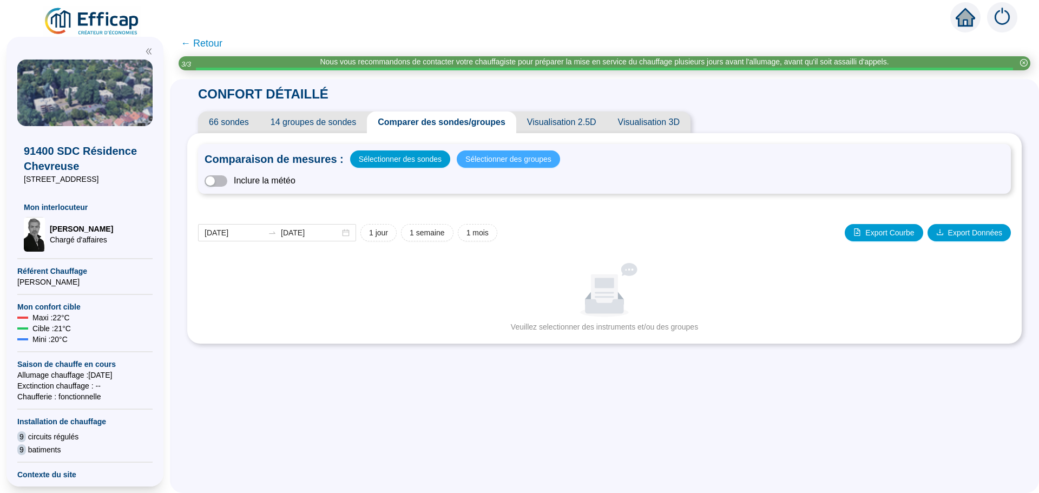
click at [501, 153] on span "Sélectionner des groupes" at bounding box center [509, 159] width 86 height 15
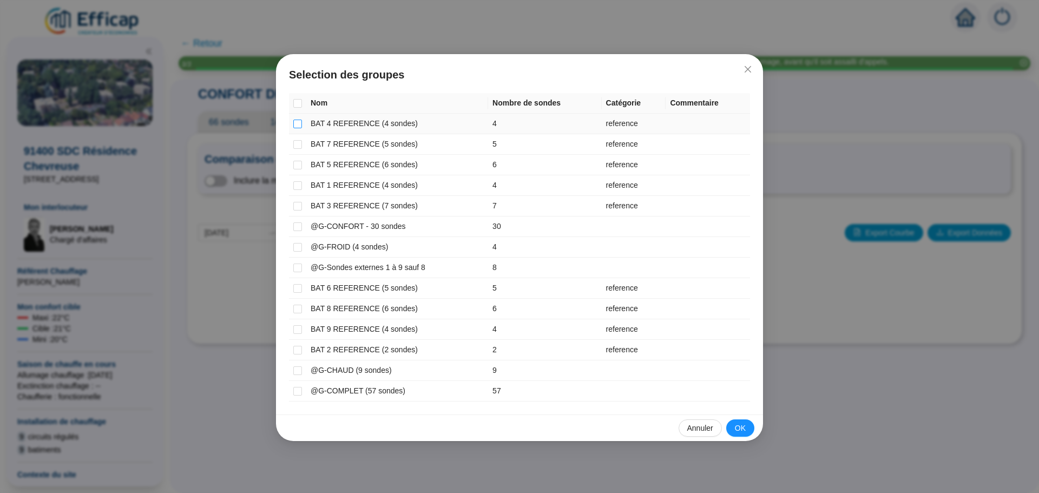
click at [295, 126] on input "checkbox" at bounding box center [297, 124] width 9 height 9
checkbox input "true"
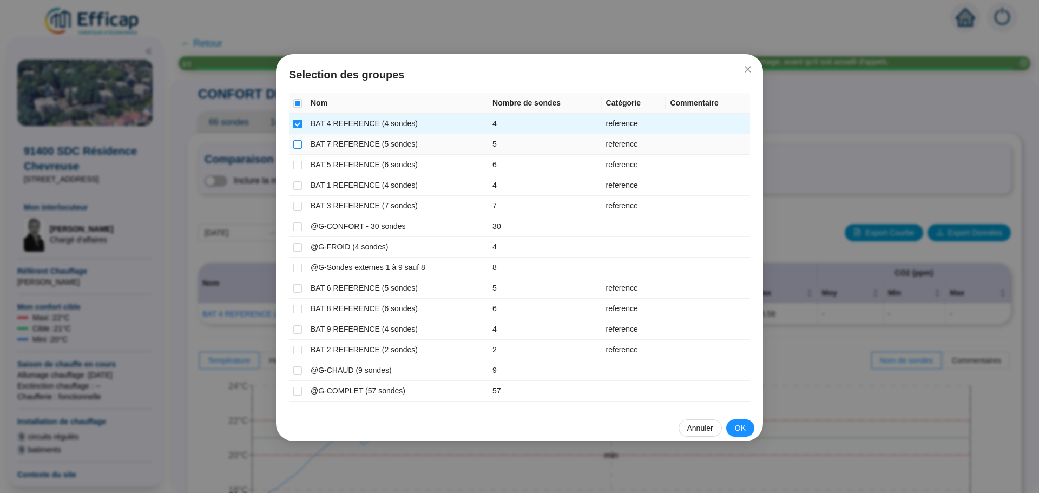
click at [295, 146] on input "checkbox" at bounding box center [297, 144] width 9 height 9
checkbox input "true"
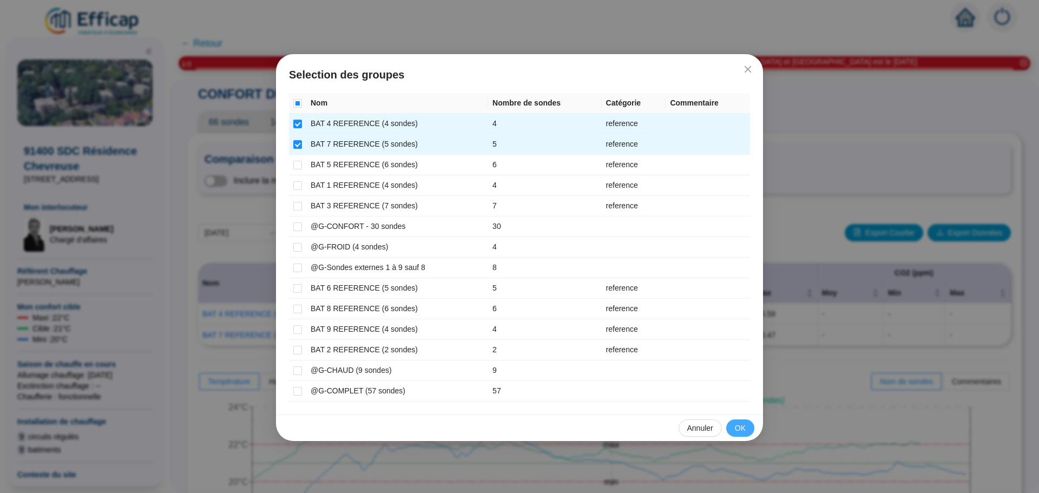
click at [732, 434] on button "OK" at bounding box center [740, 428] width 28 height 17
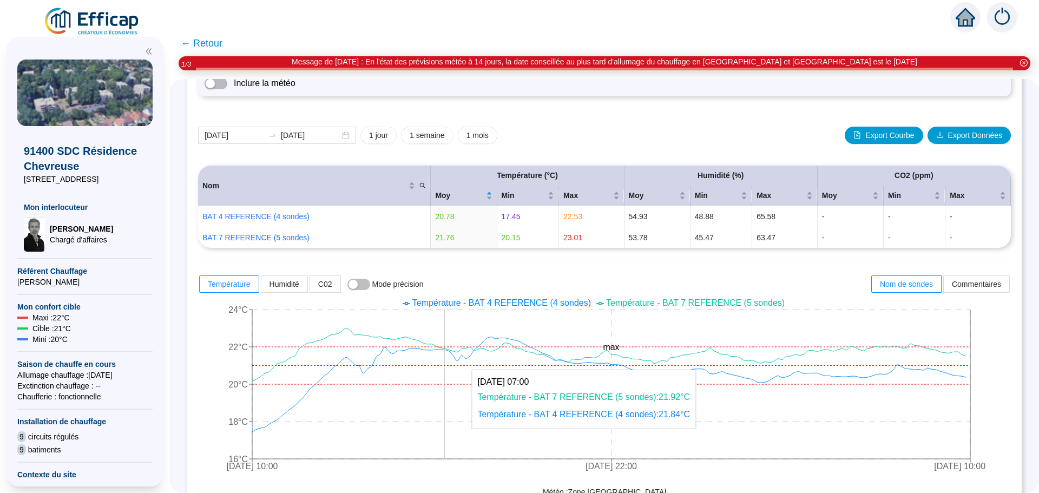
scroll to position [162, 0]
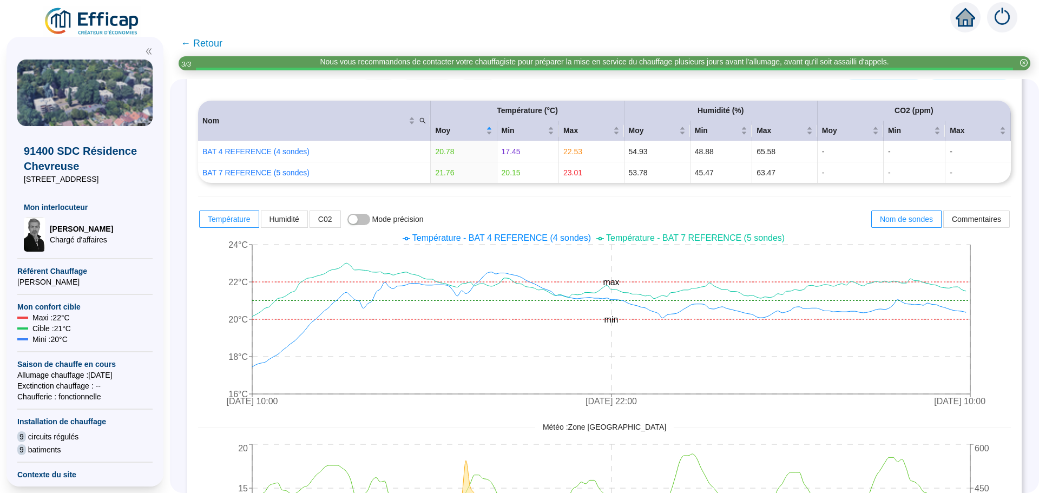
drag, startPoint x: 1031, startPoint y: 355, endPoint x: 1031, endPoint y: 362, distance: 7.6
click at [1031, 362] on div "CONFORT DÉTAILLÉ 66 sondes 14 groupes de sondes Comparer des sondes/groupes Vis…" at bounding box center [604, 286] width 869 height 414
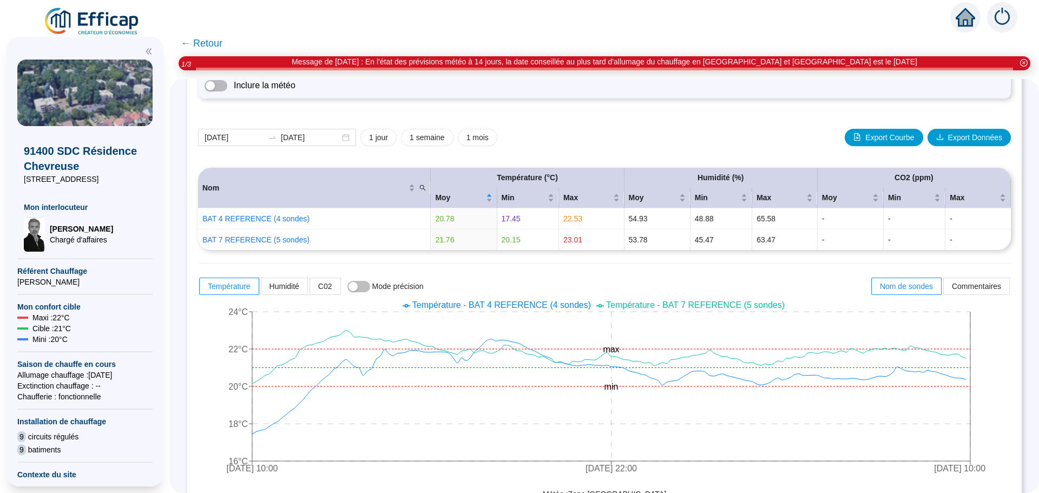
scroll to position [87, 0]
